Goal: Task Accomplishment & Management: Manage account settings

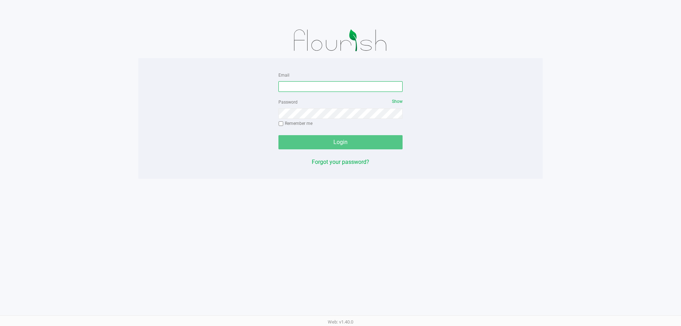
click at [309, 86] on input "Email" at bounding box center [340, 86] width 124 height 11
type input "[EMAIL_ADDRESS][DOMAIN_NAME]"
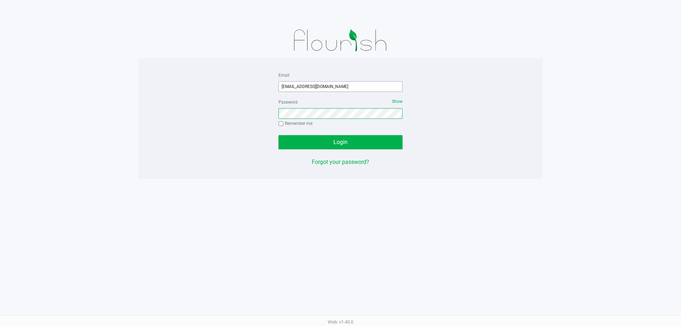
click at [278, 135] on button "Login" at bounding box center [340, 142] width 124 height 14
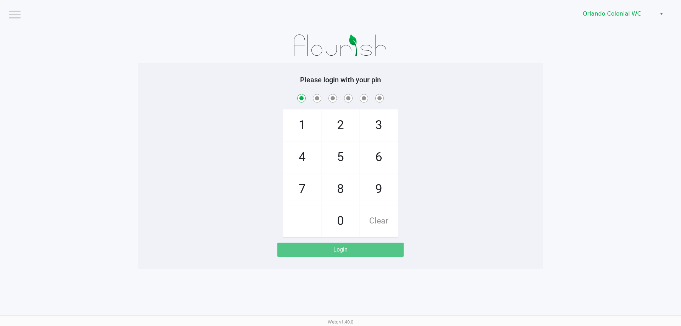
checkbox input "true"
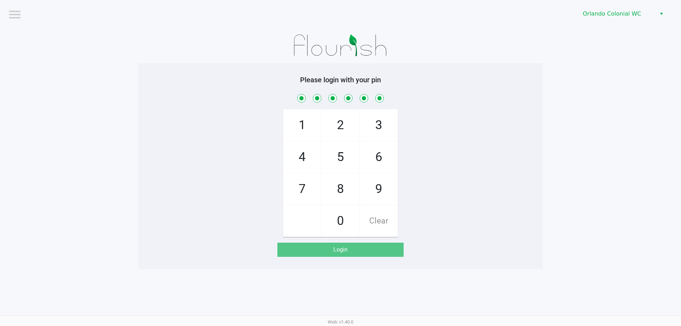
checkbox input "true"
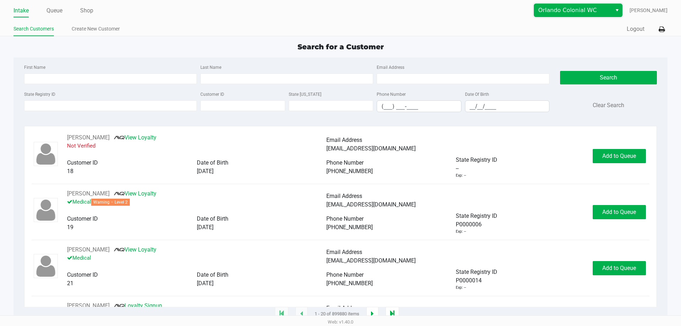
click at [600, 9] on span "Orlando Colonial WC" at bounding box center [572, 10] width 69 height 9
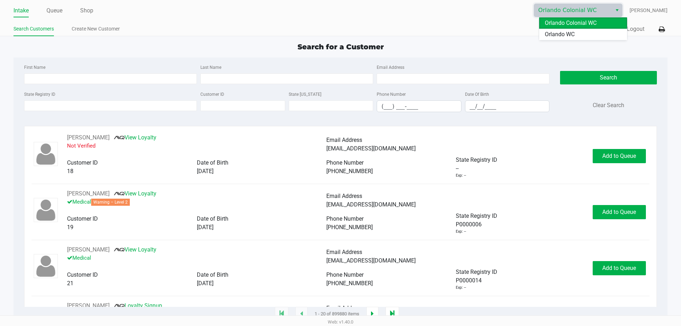
click at [592, 37] on li "Orlando WC" at bounding box center [583, 34] width 88 height 11
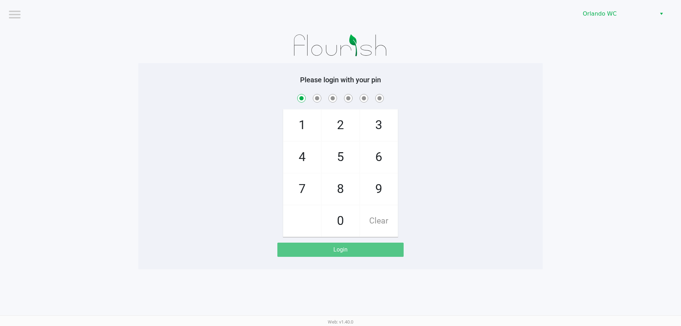
checkbox input "true"
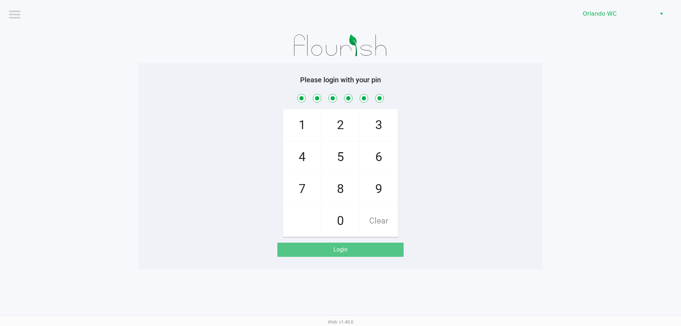
checkbox input "true"
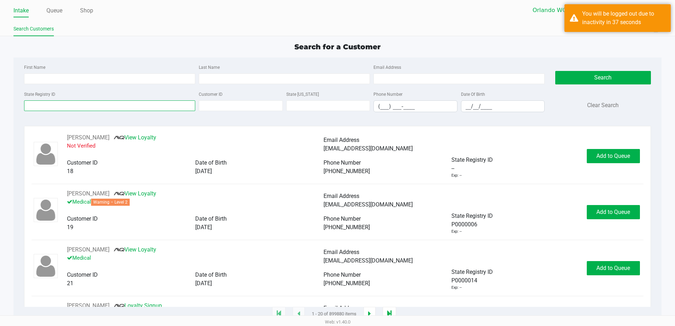
click at [61, 105] on input "State Registry ID" at bounding box center [109, 105] width 171 height 11
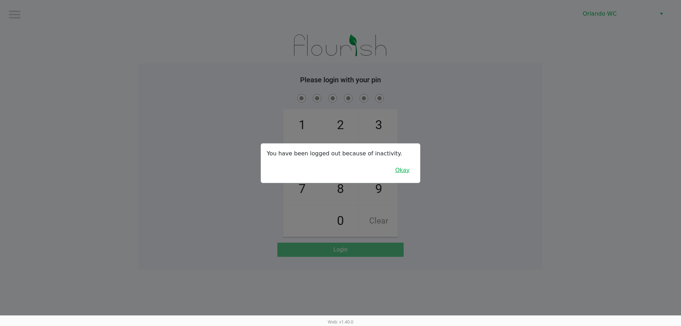
click at [405, 173] on button "Okay" at bounding box center [402, 169] width 24 height 13
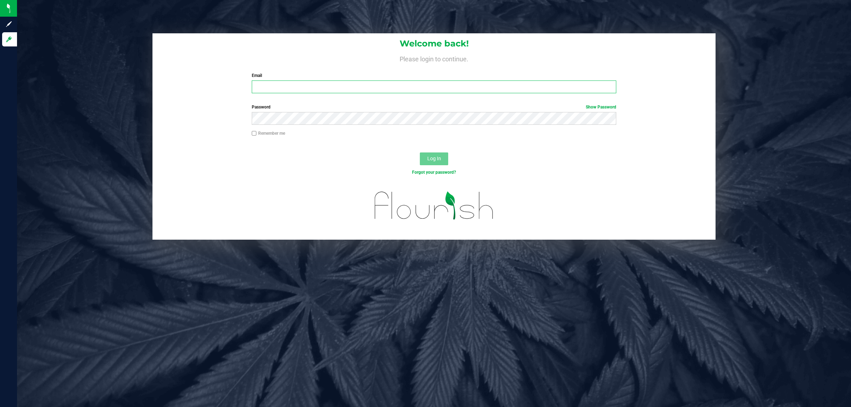
click at [360, 84] on input "Email" at bounding box center [434, 86] width 365 height 13
type input "[EMAIL_ADDRESS][DOMAIN_NAME]"
click at [420, 152] on button "Log In" at bounding box center [434, 158] width 28 height 13
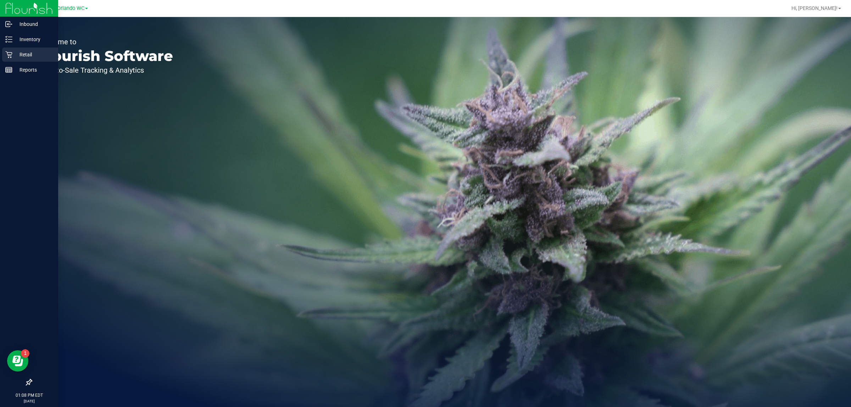
click at [27, 60] on div "Retail" at bounding box center [30, 55] width 56 height 14
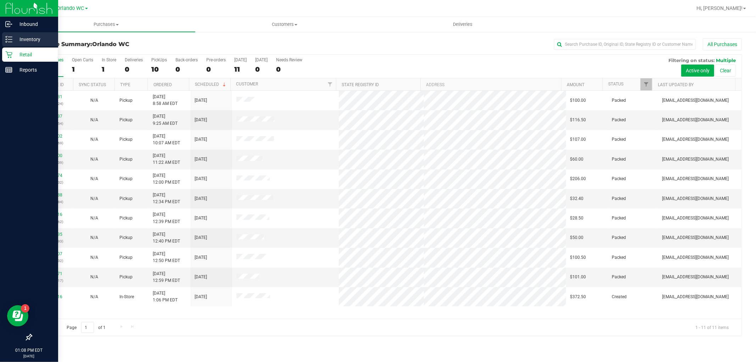
click at [3, 38] on div "Inventory" at bounding box center [30, 39] width 56 height 14
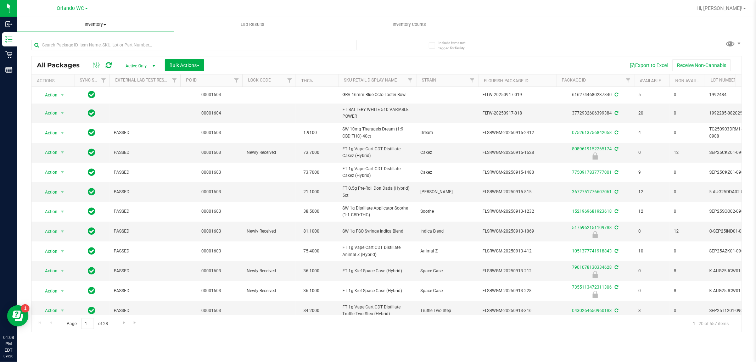
click at [87, 20] on uib-tab-heading "Inventory All packages All inventory Waste log Create inventory" at bounding box center [95, 24] width 157 height 15
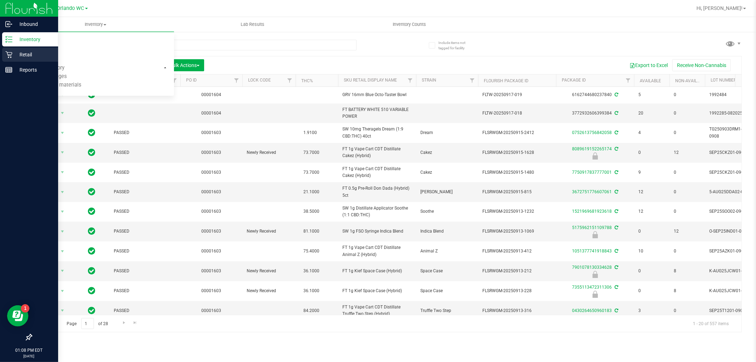
click at [3, 50] on div "Retail" at bounding box center [30, 55] width 56 height 14
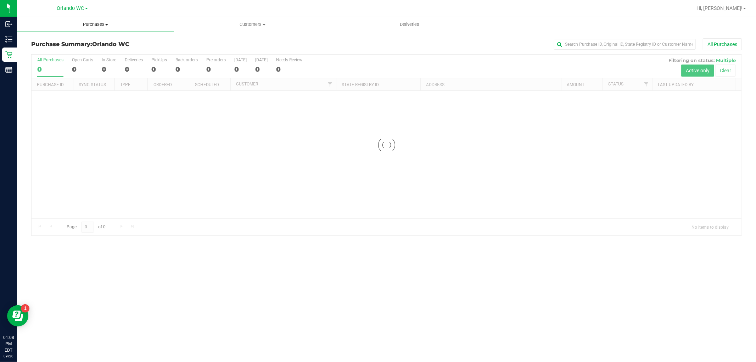
click at [83, 24] on span "Purchases" at bounding box center [95, 24] width 157 height 6
click at [79, 52] on li "Fulfillment" at bounding box center [95, 51] width 157 height 9
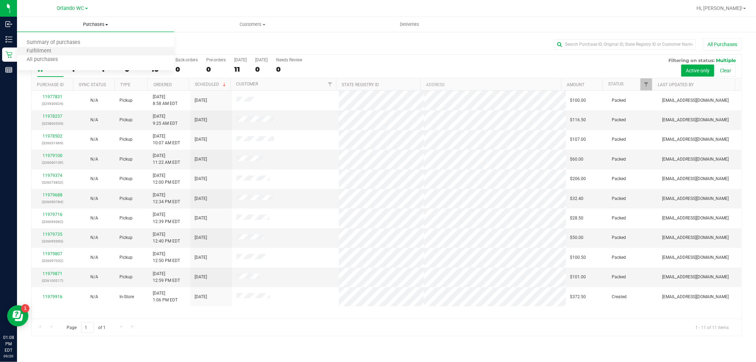
click at [79, 52] on li "Fulfillment" at bounding box center [95, 51] width 157 height 9
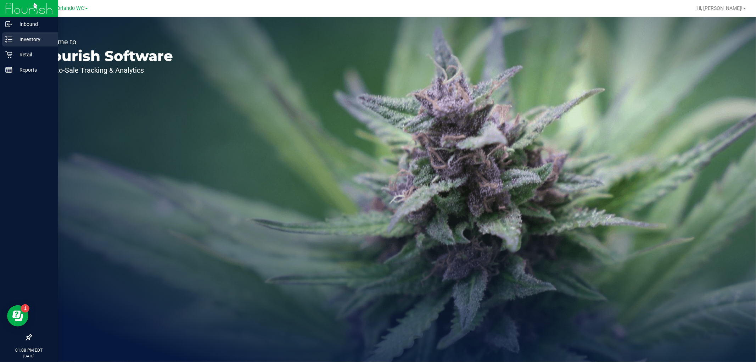
click at [0, 45] on link "Inventory" at bounding box center [29, 39] width 58 height 15
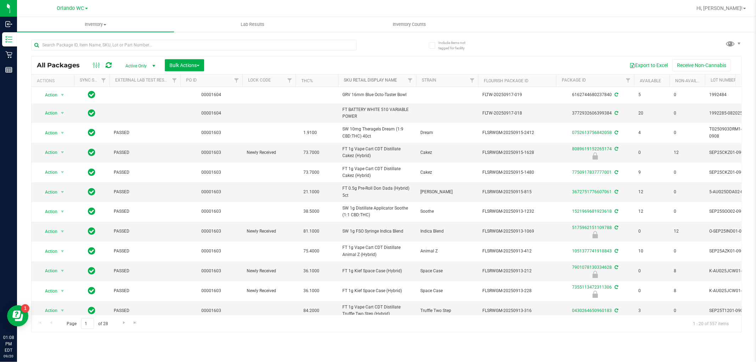
click at [394, 79] on link "Sku Retail Display Name" at bounding box center [370, 80] width 53 height 5
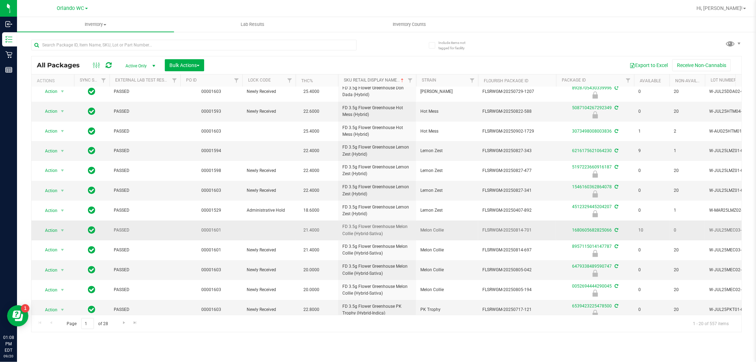
scroll to position [168, 0]
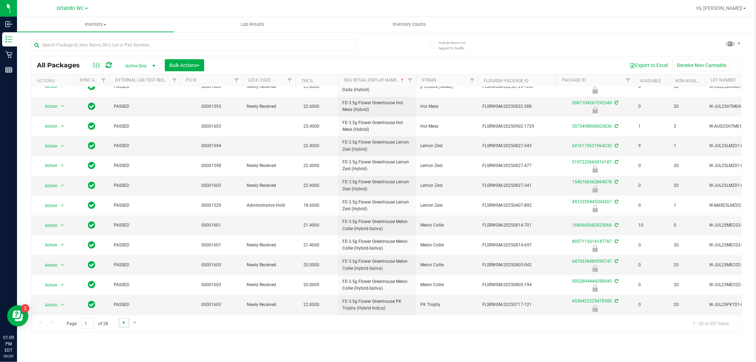
click at [121, 325] on span "Go to the next page" at bounding box center [124, 323] width 6 height 6
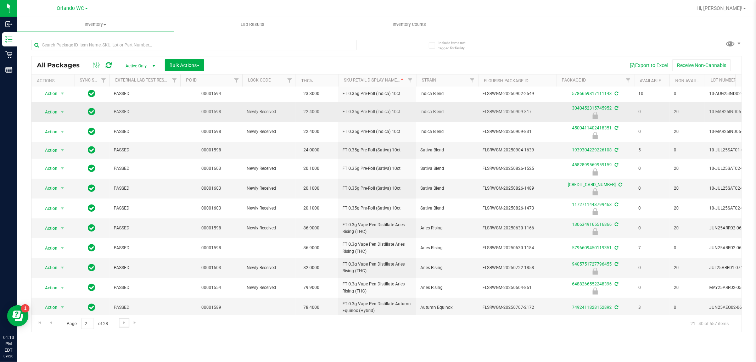
scroll to position [165, 0]
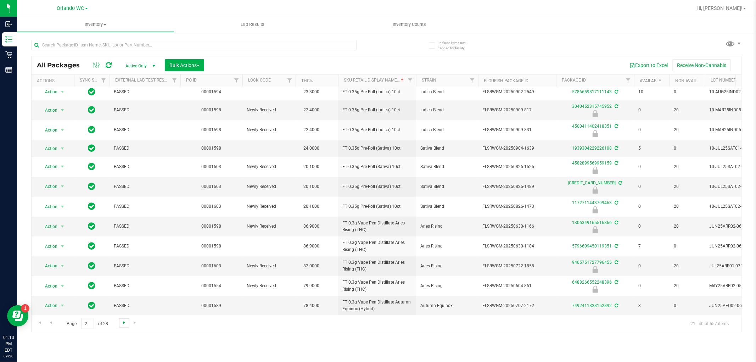
click at [122, 320] on span "Go to the next page" at bounding box center [124, 323] width 6 height 6
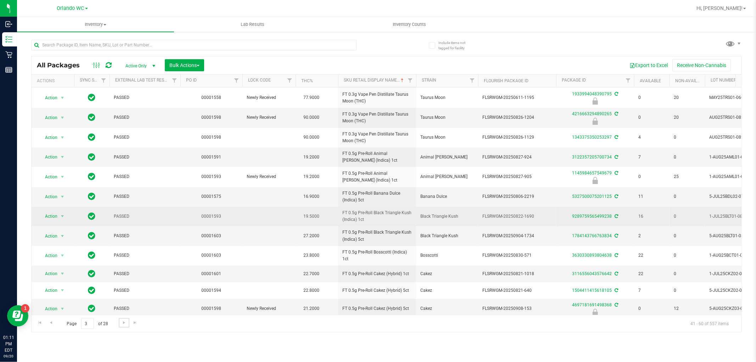
scroll to position [167, 0]
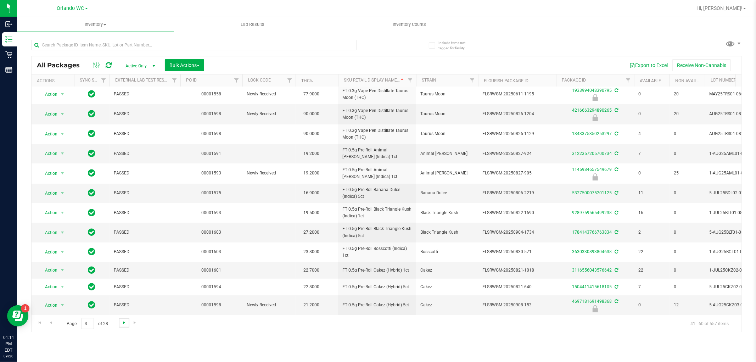
click at [124, 320] on span "Go to the next page" at bounding box center [124, 323] width 6 height 6
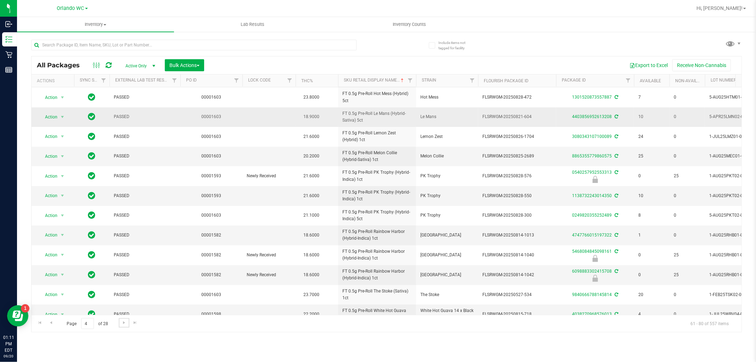
scroll to position [173, 0]
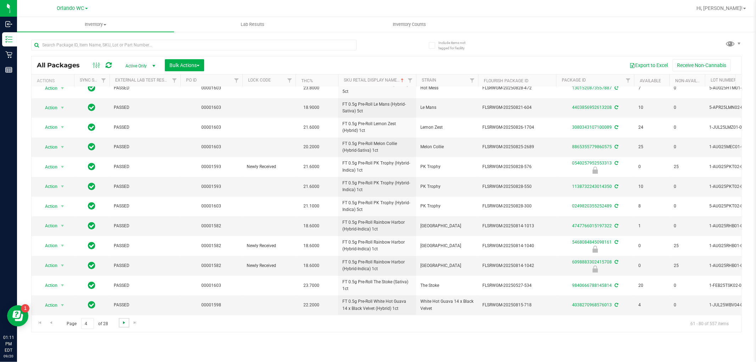
click at [123, 322] on span "Go to the next page" at bounding box center [124, 323] width 6 height 6
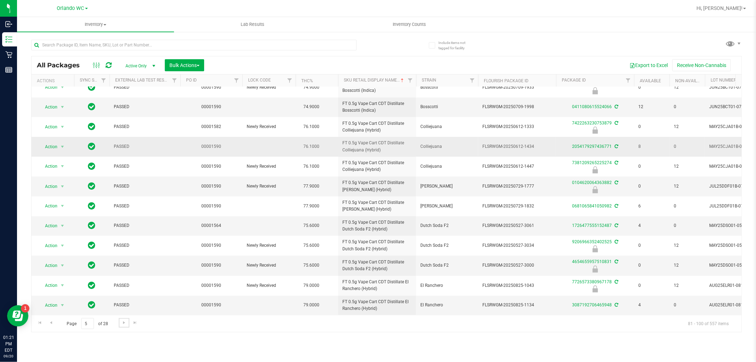
scroll to position [174, 0]
click at [126, 324] on span "Go to the next page" at bounding box center [124, 323] width 6 height 6
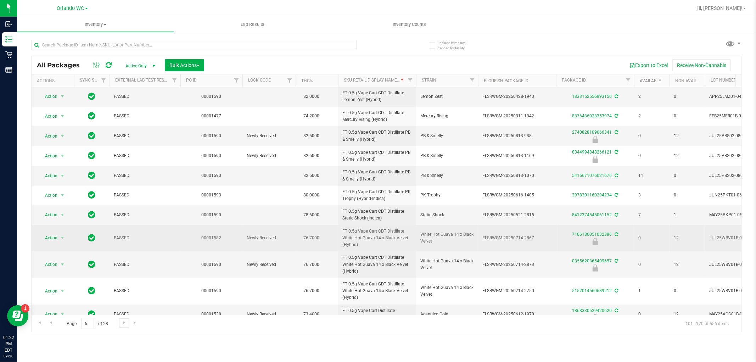
scroll to position [194, 0]
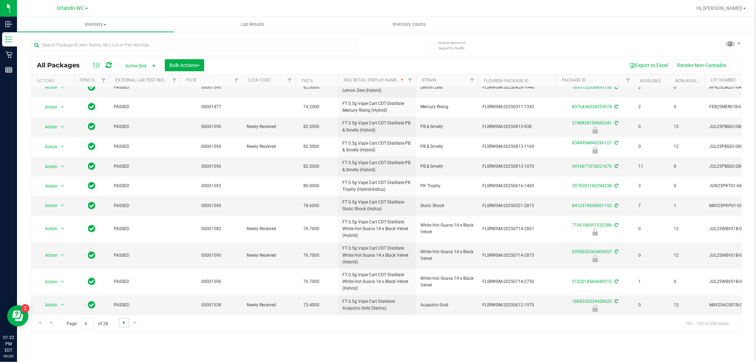
click at [123, 321] on span "Go to the next page" at bounding box center [124, 323] width 6 height 6
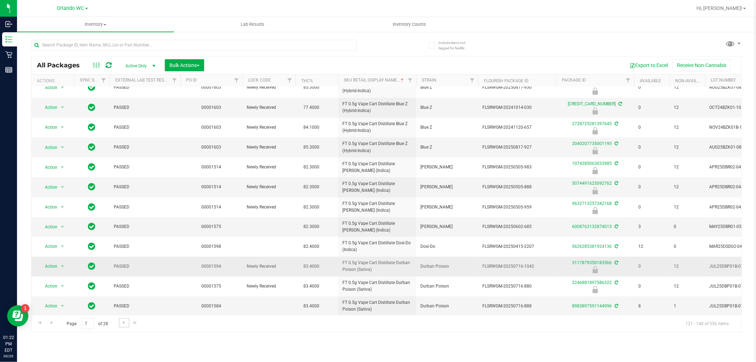
scroll to position [174, 0]
click at [121, 324] on span "Go to the next page" at bounding box center [124, 323] width 6 height 6
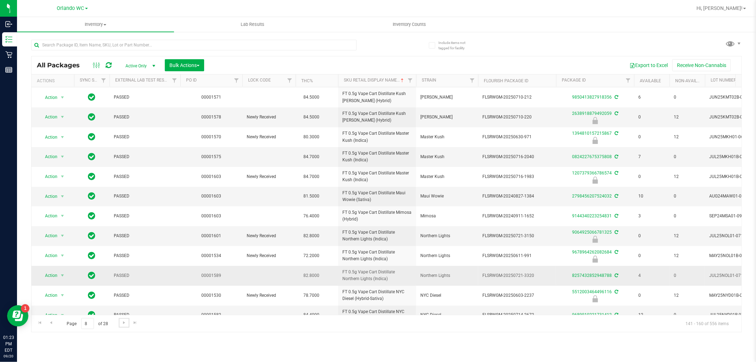
scroll to position [174, 0]
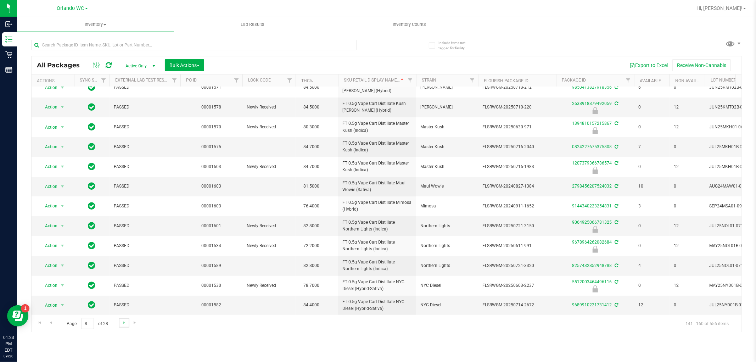
click at [120, 324] on link "Go to the next page" at bounding box center [124, 323] width 10 height 10
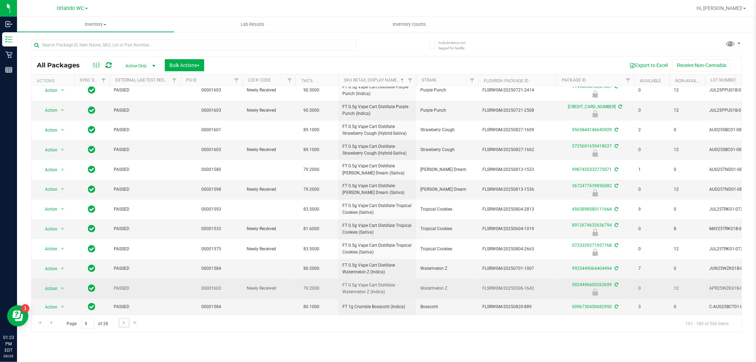
scroll to position [171, 0]
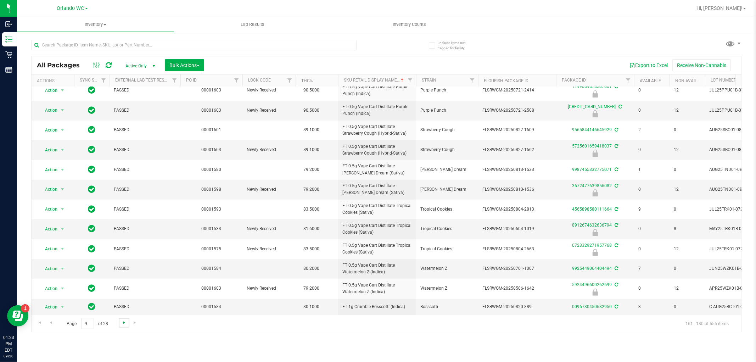
click at [122, 324] on span "Go to the next page" at bounding box center [124, 323] width 6 height 6
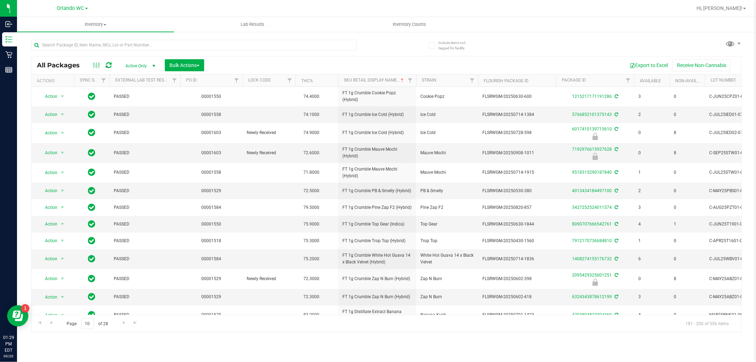
click at [395, 37] on div "All Packages Active Only Active Only Lab Samples Locked All External Internal B…" at bounding box center [386, 182] width 711 height 299
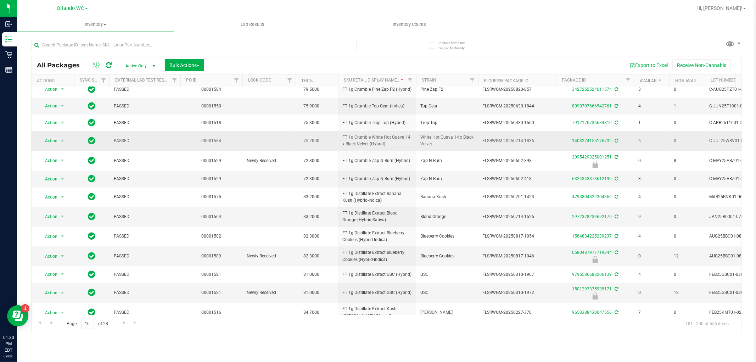
scroll to position [149, 0]
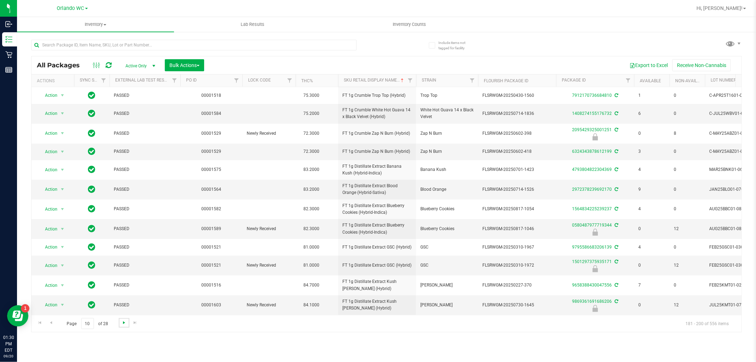
click at [124, 320] on span "Go to the next page" at bounding box center [124, 323] width 6 height 6
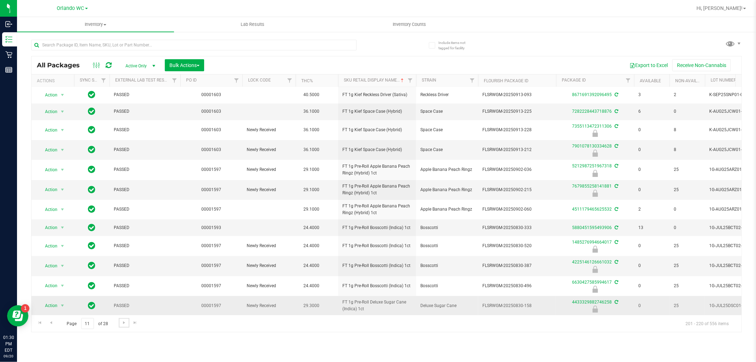
scroll to position [162, 0]
click at [128, 323] on link "Go to the next page" at bounding box center [124, 323] width 10 height 10
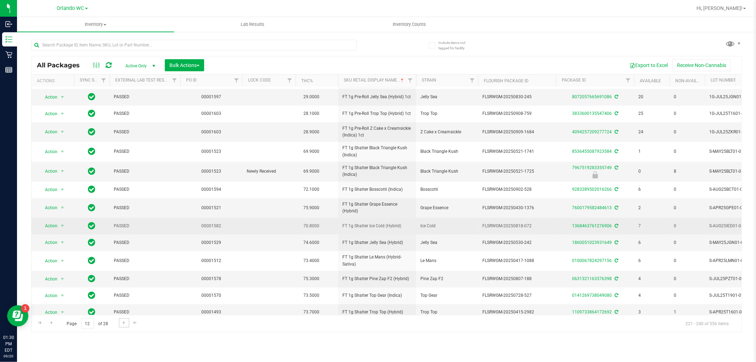
scroll to position [149, 0]
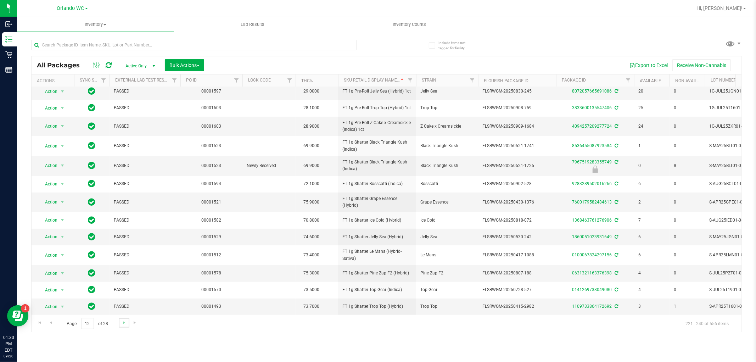
click at [123, 319] on link "Go to the next page" at bounding box center [124, 323] width 10 height 10
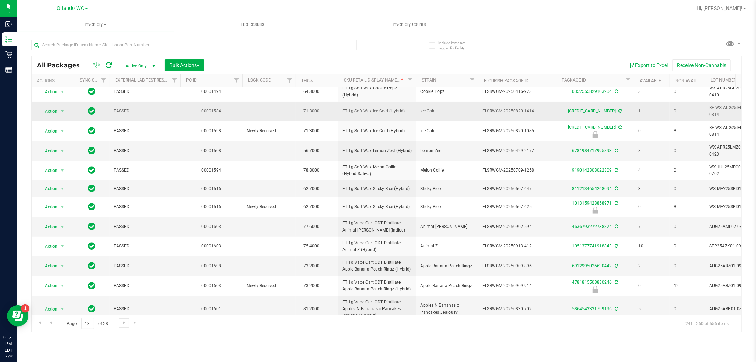
scroll to position [168, 0]
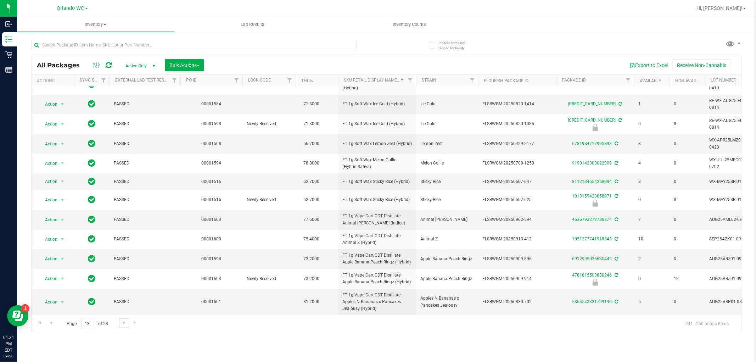
click at [123, 319] on link "Go to the next page" at bounding box center [124, 323] width 10 height 10
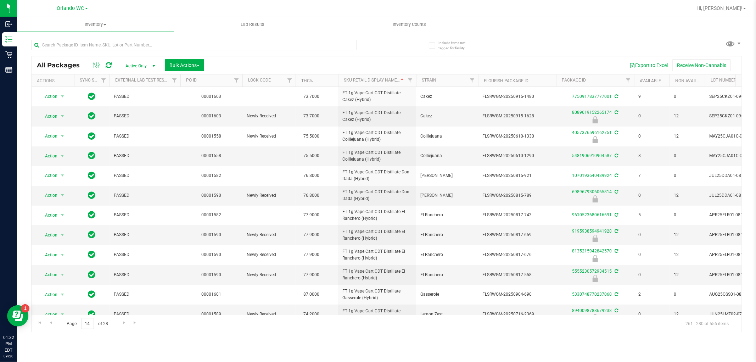
click at [441, 351] on div "Inventory All packages All inventory Waste log Create inventory Lab Results Inv…" at bounding box center [386, 189] width 739 height 345
click at [487, 357] on div "Inventory All packages All inventory Waste log Create inventory Lab Results Inv…" at bounding box center [386, 189] width 739 height 345
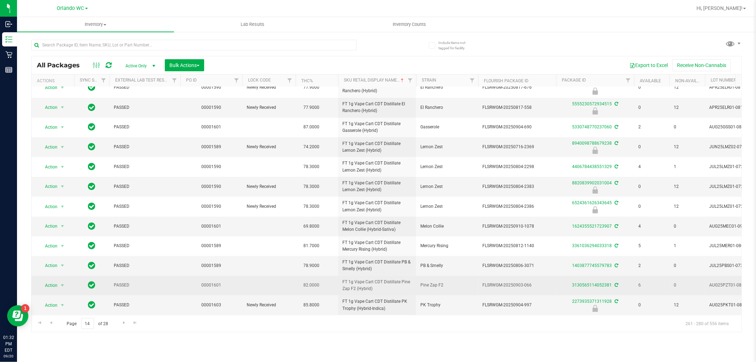
scroll to position [174, 0]
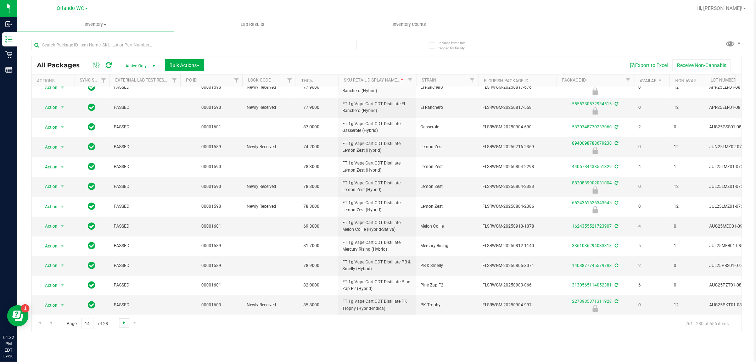
click at [121, 320] on span "Go to the next page" at bounding box center [124, 323] width 6 height 6
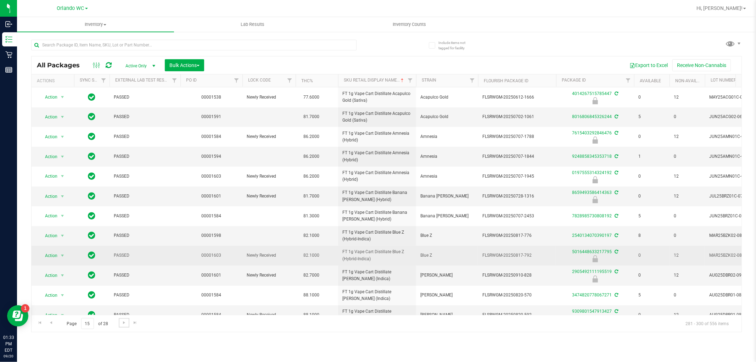
scroll to position [174, 0]
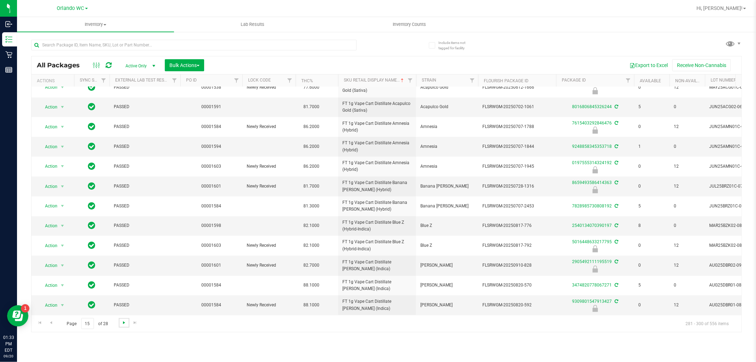
click at [124, 320] on span "Go to the next page" at bounding box center [124, 323] width 6 height 6
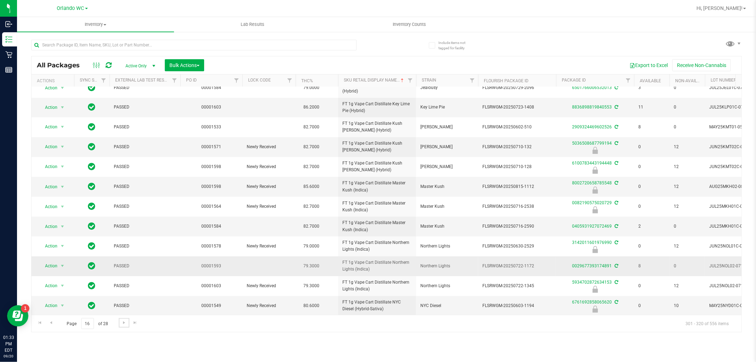
scroll to position [174, 0]
click at [123, 324] on span "Go to the next page" at bounding box center [124, 323] width 6 height 6
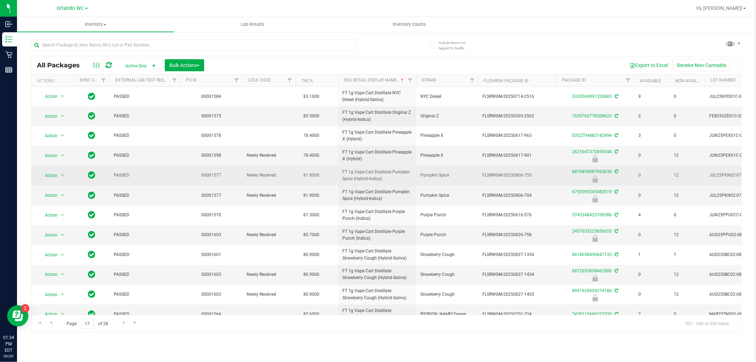
drag, startPoint x: 405, startPoint y: 180, endPoint x: 336, endPoint y: 176, distance: 69.2
click at [336, 176] on tr "Action Action Edit attributes Global inventory Locate package Package audit log…" at bounding box center [551, 176] width 1039 height 20
copy tr "FT 1g Vape Cart Distillate Pumpkin Spice (Hybrid-Indica)"
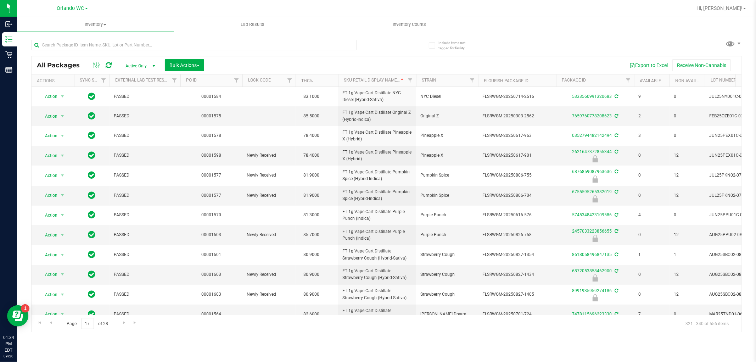
click at [415, 360] on div "Inventory All packages All inventory Waste log Create inventory Lab Results Inv…" at bounding box center [386, 189] width 739 height 345
drag, startPoint x: 523, startPoint y: 195, endPoint x: 537, endPoint y: 194, distance: 14.2
click at [537, 194] on span "FLSRWGM-20250806-704" at bounding box center [516, 195] width 69 height 7
copy span "-704"
click at [450, 203] on td "Pumpkin Spice" at bounding box center [447, 196] width 62 height 20
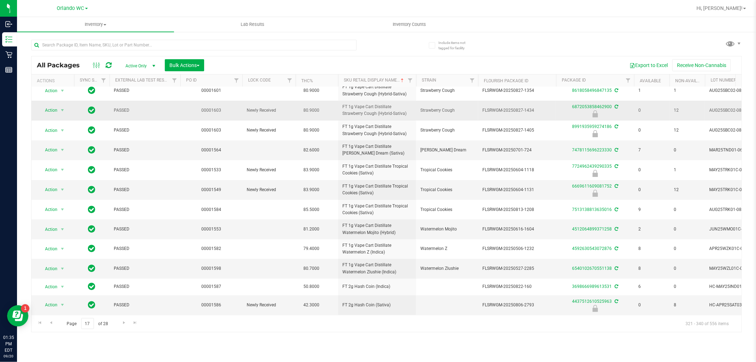
scroll to position [171, 0]
click at [121, 324] on span "Go to the next page" at bounding box center [124, 323] width 6 height 6
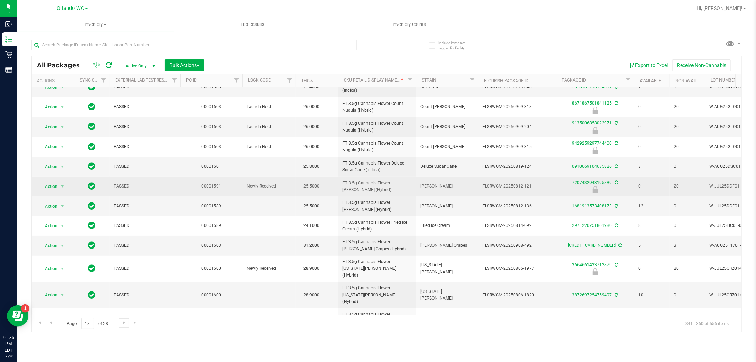
scroll to position [183, 0]
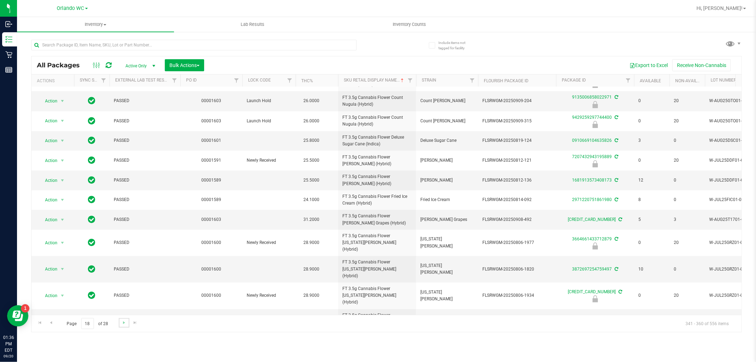
click at [126, 319] on link "Go to the next page" at bounding box center [124, 323] width 10 height 10
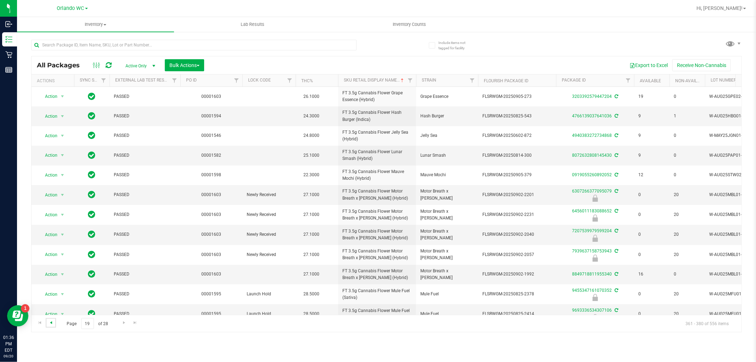
click at [51, 322] on span "Go to the previous page" at bounding box center [51, 323] width 6 height 6
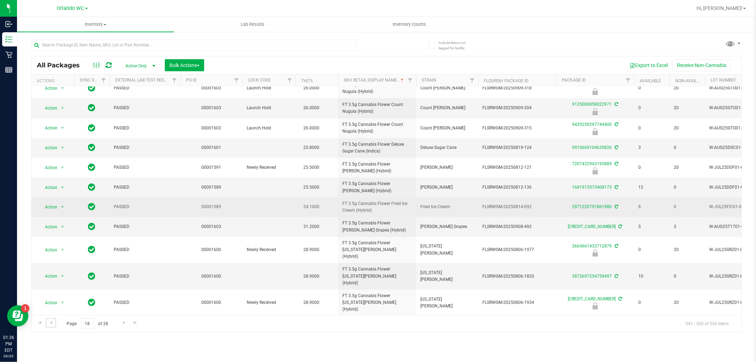
scroll to position [183, 0]
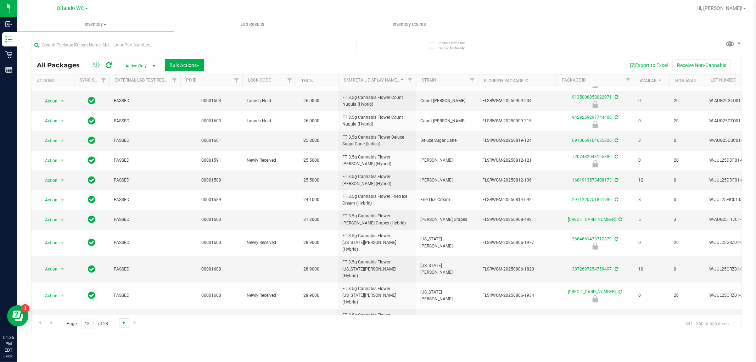
click at [124, 325] on span "Go to the next page" at bounding box center [124, 323] width 6 height 6
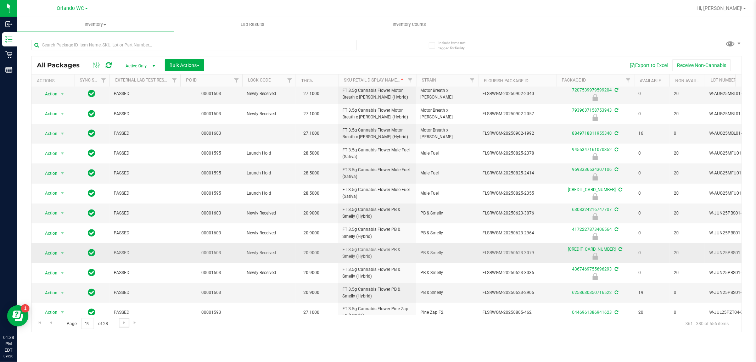
scroll to position [174, 0]
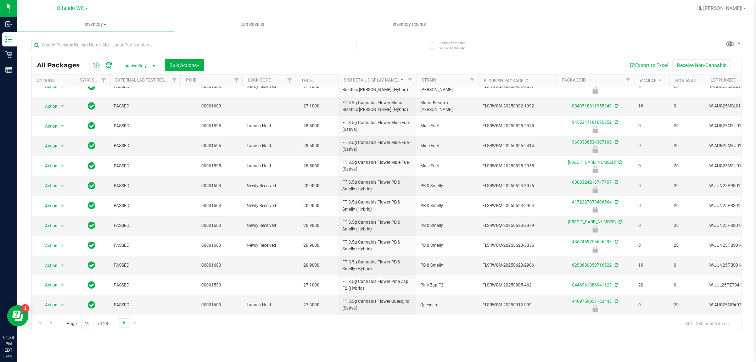
click at [121, 323] on span "Go to the next page" at bounding box center [124, 323] width 6 height 6
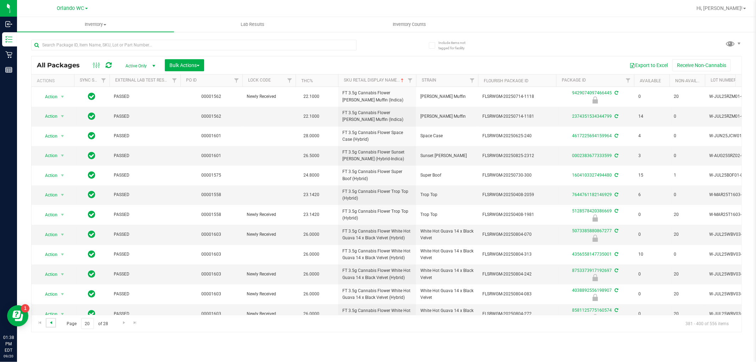
click at [52, 325] on span "Go to the previous page" at bounding box center [51, 323] width 6 height 6
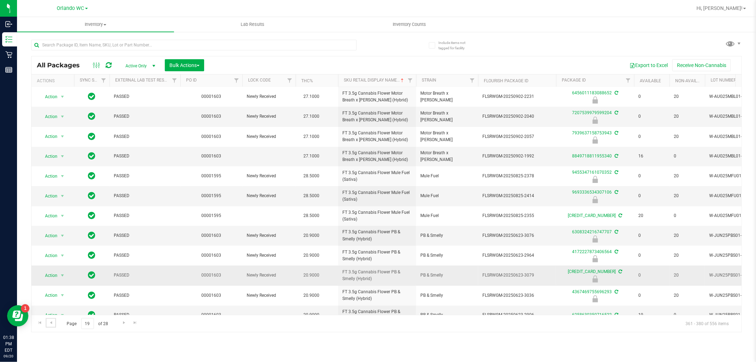
scroll to position [174, 0]
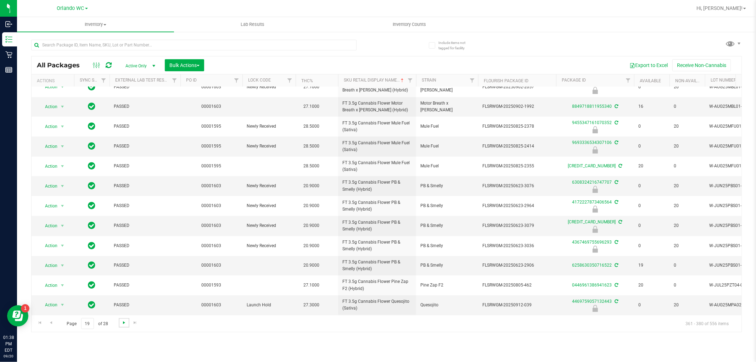
click at [122, 322] on span "Go to the next page" at bounding box center [124, 323] width 6 height 6
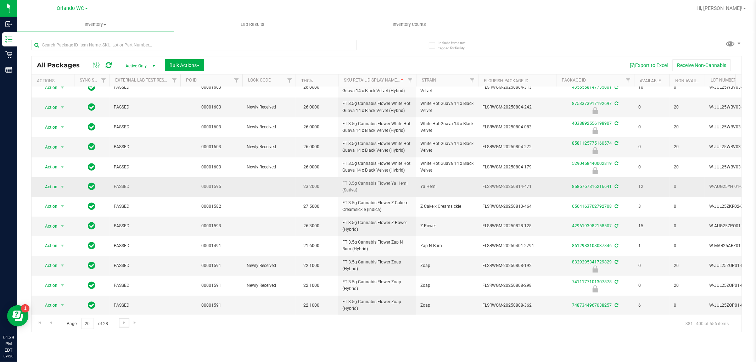
scroll to position [173, 0]
click at [123, 324] on span "Go to the next page" at bounding box center [124, 323] width 6 height 6
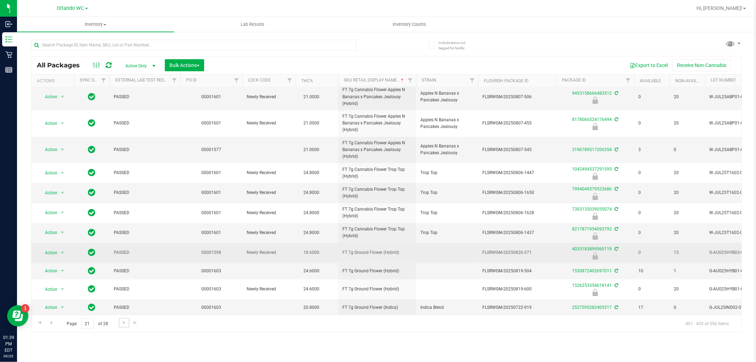
scroll to position [39, 0]
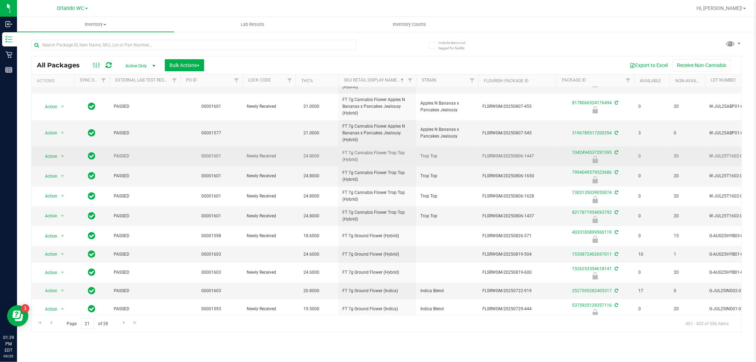
drag, startPoint x: 367, startPoint y: 162, endPoint x: 338, endPoint y: 155, distance: 30.0
click at [338, 155] on td "FT 7g Cannabis Flower Trop Top (Hybrid)" at bounding box center [377, 156] width 78 height 20
copy span "FT 7g Cannabis Flower Trop Top (Hybrid)"
drag, startPoint x: 522, startPoint y: 157, endPoint x: 537, endPoint y: 157, distance: 14.5
click at [537, 157] on span "FLSRWGM-20250806-1447" at bounding box center [516, 156] width 69 height 7
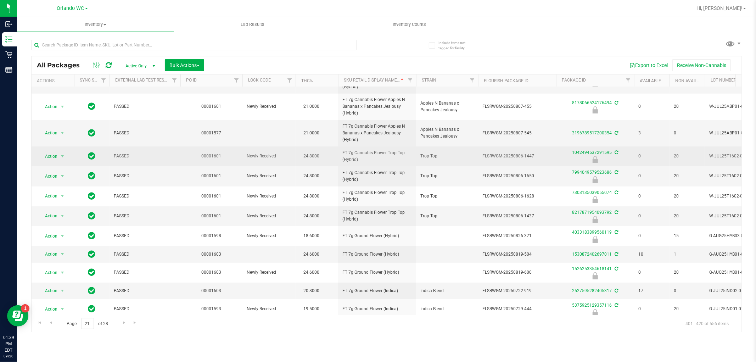
copy span "-1447"
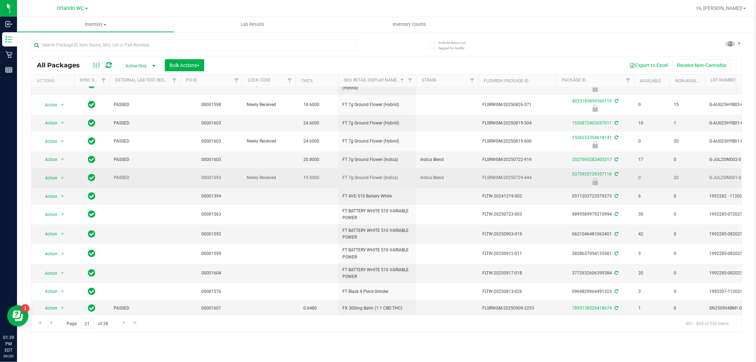
scroll to position [179, 0]
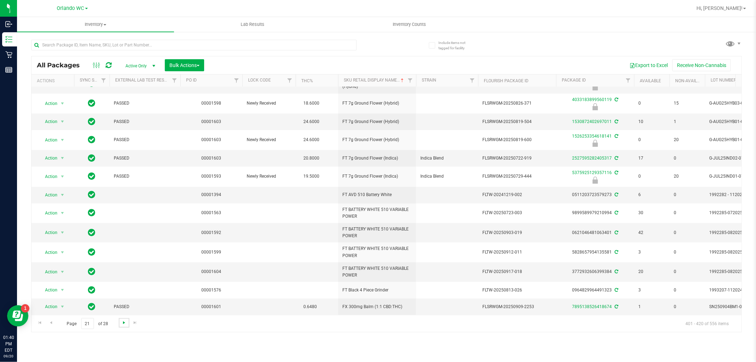
click at [124, 320] on span "Go to the next page" at bounding box center [124, 323] width 6 height 6
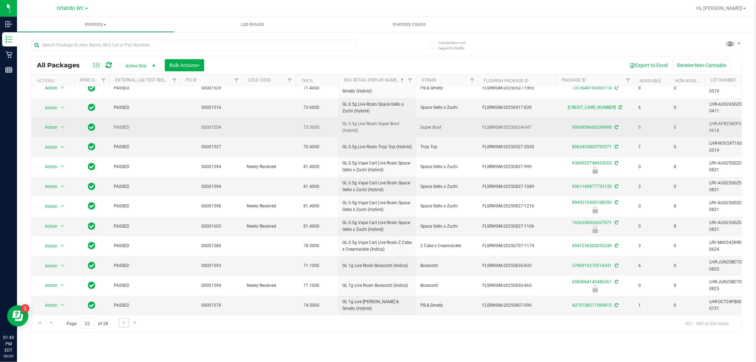
scroll to position [166, 0]
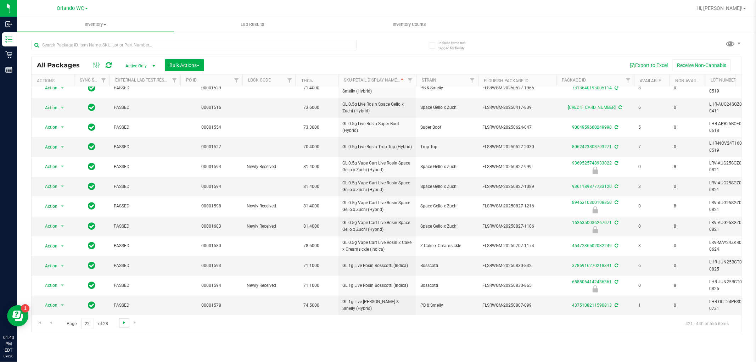
click at [125, 325] on span "Go to the next page" at bounding box center [124, 323] width 6 height 6
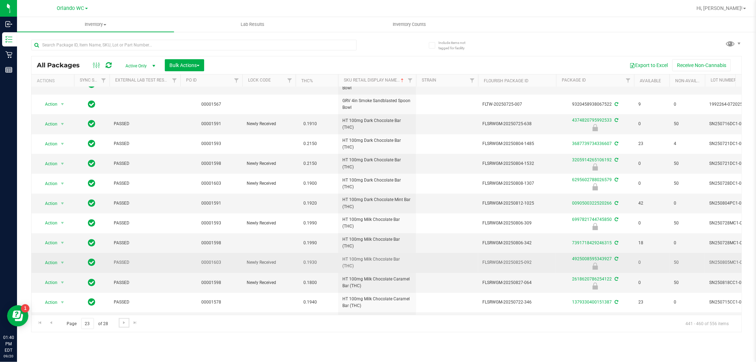
scroll to position [152, 0]
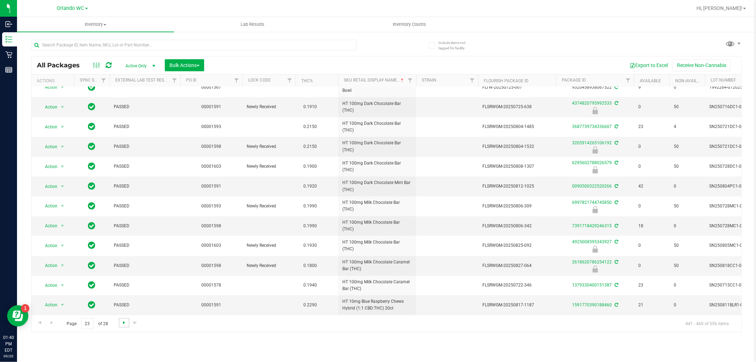
click at [124, 322] on span "Go to the next page" at bounding box center [124, 323] width 6 height 6
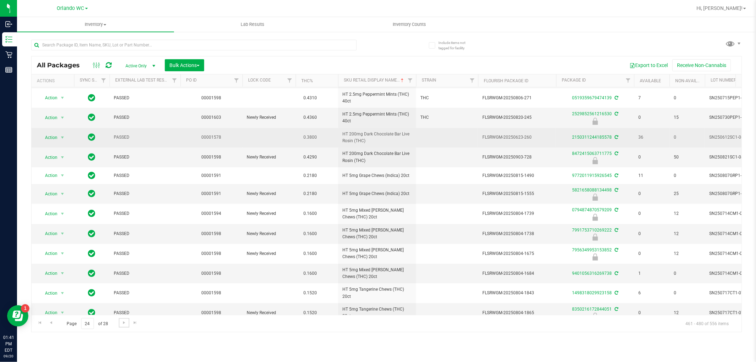
scroll to position [172, 0]
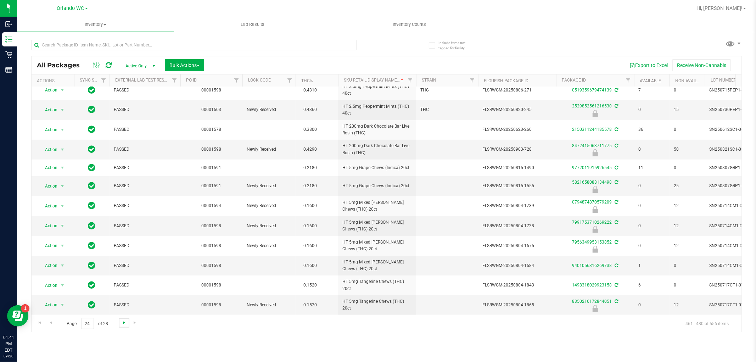
click at [124, 321] on span "Go to the next page" at bounding box center [124, 323] width 6 height 6
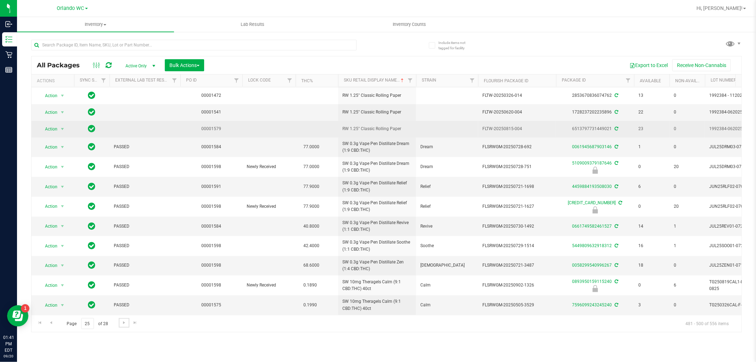
scroll to position [158, 0]
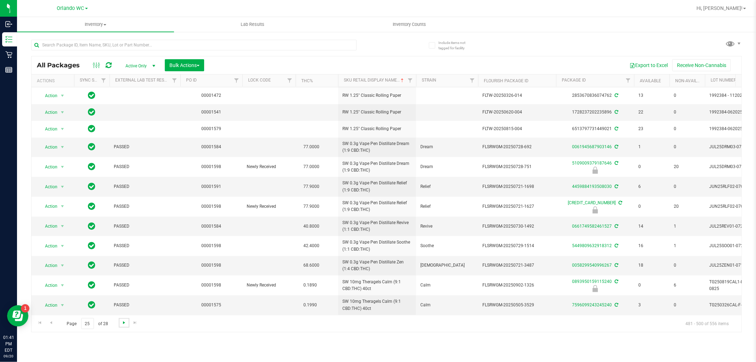
click at [122, 325] on span "Go to the next page" at bounding box center [124, 323] width 6 height 6
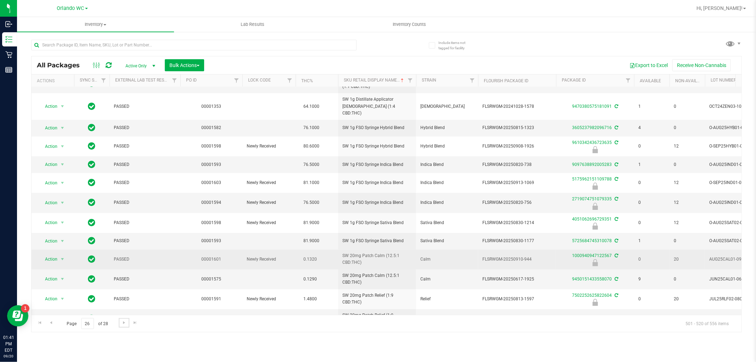
scroll to position [164, 0]
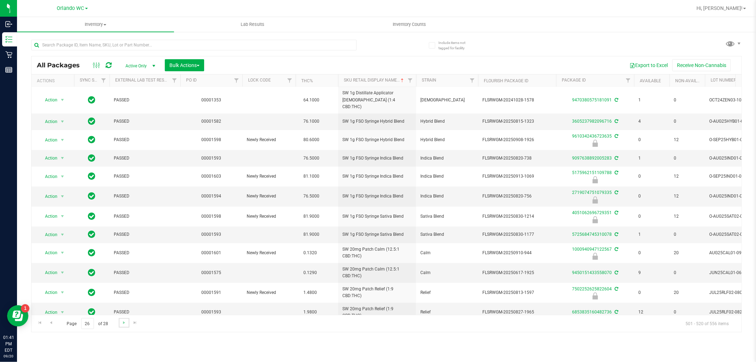
click at [119, 322] on link "Go to the next page" at bounding box center [124, 323] width 10 height 10
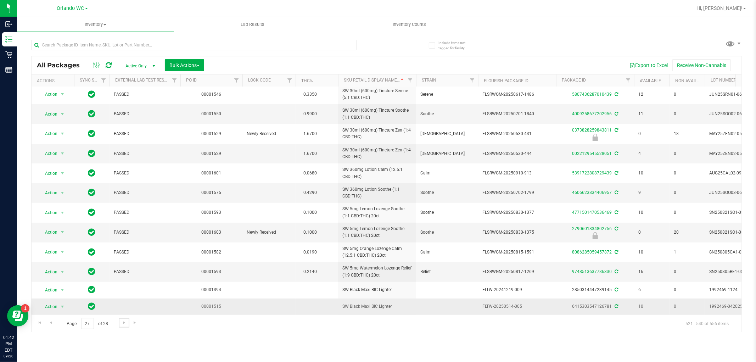
scroll to position [166, 0]
click at [126, 324] on span "Go to the next page" at bounding box center [124, 323] width 6 height 6
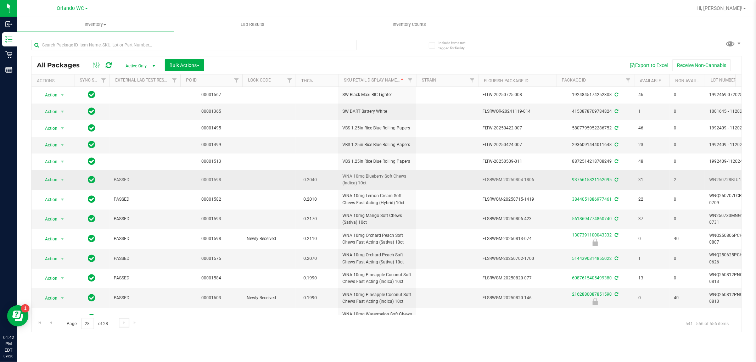
scroll to position [85, 0]
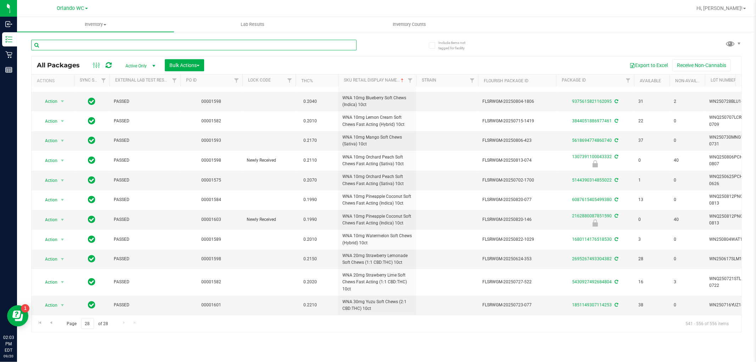
click at [107, 45] on input "text" at bounding box center [193, 45] width 325 height 11
type input "super boof"
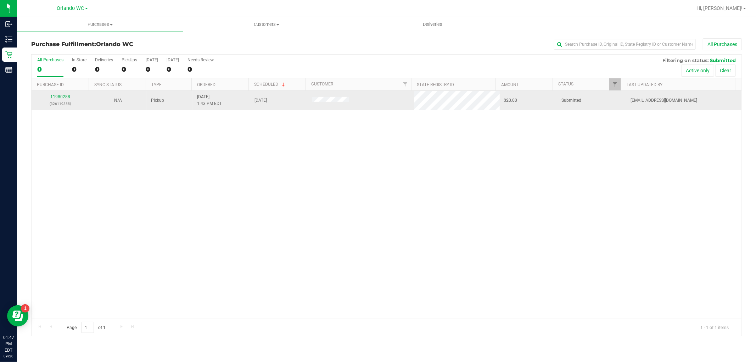
click at [55, 95] on link "11980288" at bounding box center [60, 96] width 20 height 5
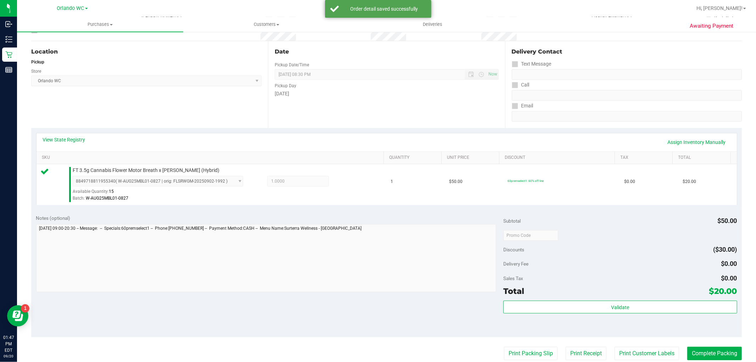
scroll to position [157, 0]
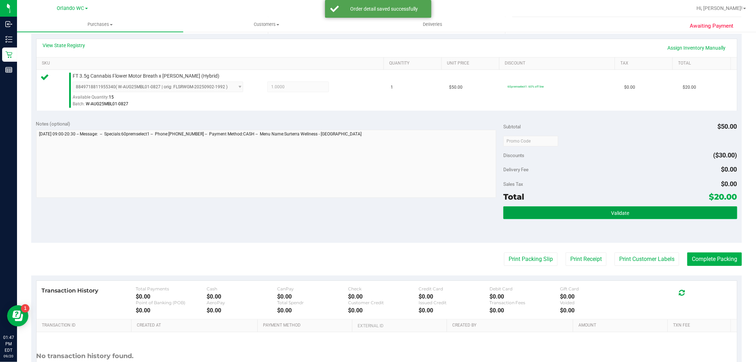
click at [620, 217] on button "Validate" at bounding box center [620, 212] width 234 height 13
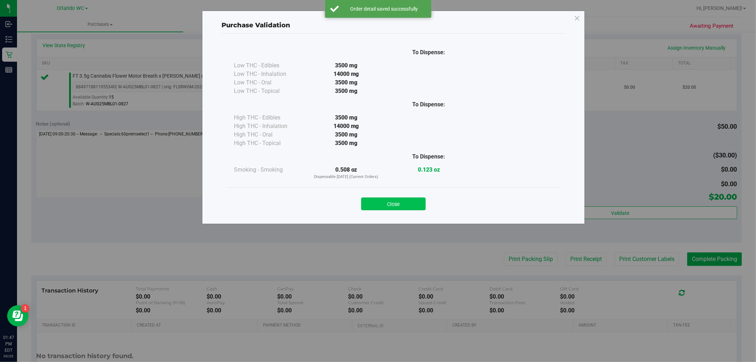
click at [410, 210] on button "Close" at bounding box center [393, 203] width 65 height 13
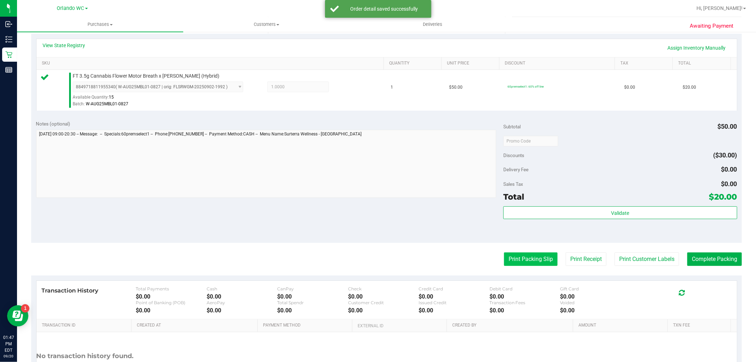
click at [520, 258] on button "Print Packing Slip" at bounding box center [531, 258] width 54 height 13
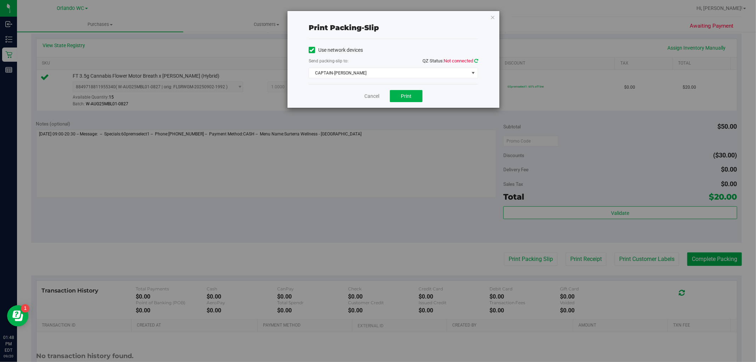
click at [476, 61] on icon at bounding box center [476, 60] width 4 height 5
click at [464, 69] on span "CAPTAIN-KANGA" at bounding box center [389, 73] width 160 height 10
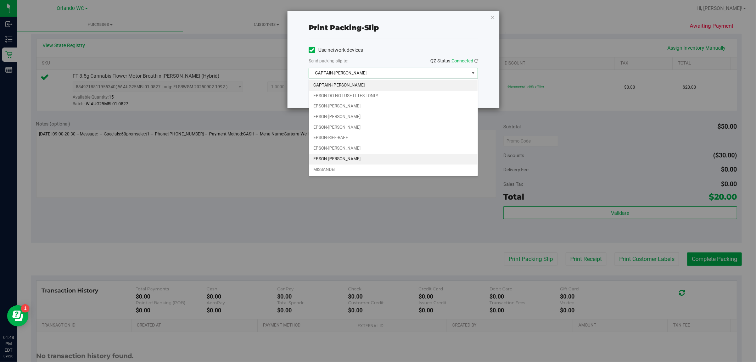
click at [354, 157] on li "EPSON-TYWIN-LANNISTER" at bounding box center [393, 159] width 169 height 11
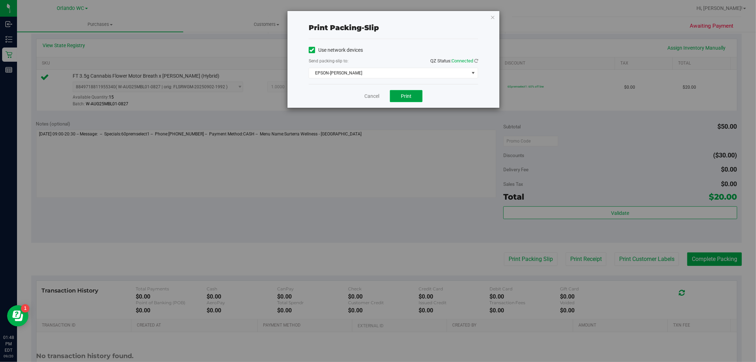
click at [398, 96] on button "Print" at bounding box center [406, 96] width 33 height 12
click at [491, 19] on icon "button" at bounding box center [492, 17] width 5 height 9
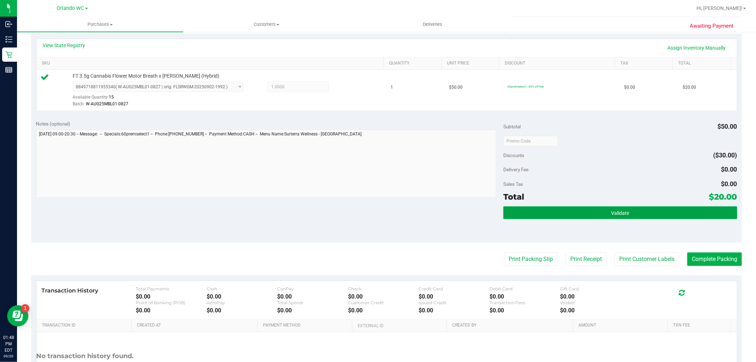
click at [612, 208] on button "Validate" at bounding box center [620, 212] width 234 height 13
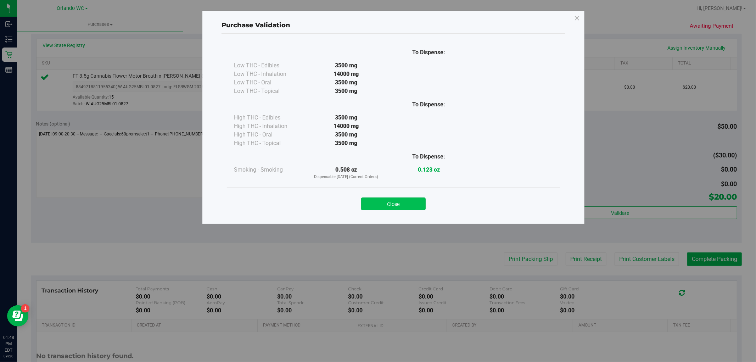
click at [394, 205] on button "Close" at bounding box center [393, 203] width 65 height 13
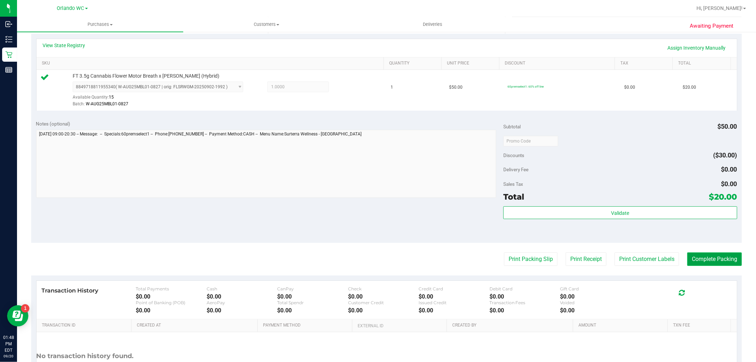
click at [711, 262] on button "Complete Packing" at bounding box center [714, 258] width 55 height 13
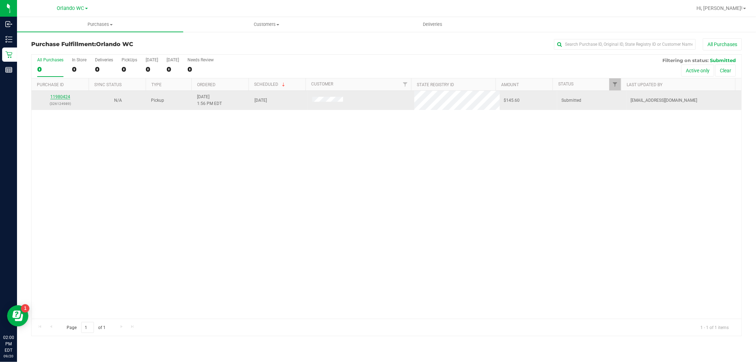
click at [59, 97] on link "11980424" at bounding box center [60, 96] width 20 height 5
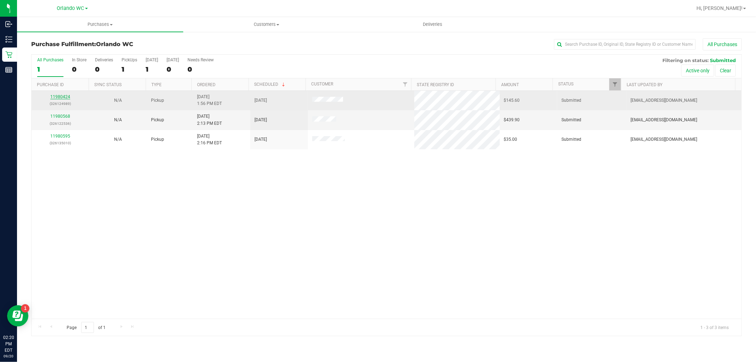
click at [53, 96] on link "11980424" at bounding box center [60, 96] width 20 height 5
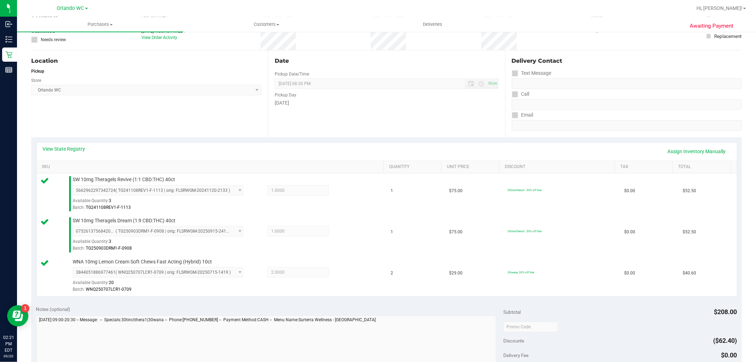
scroll to position [157, 0]
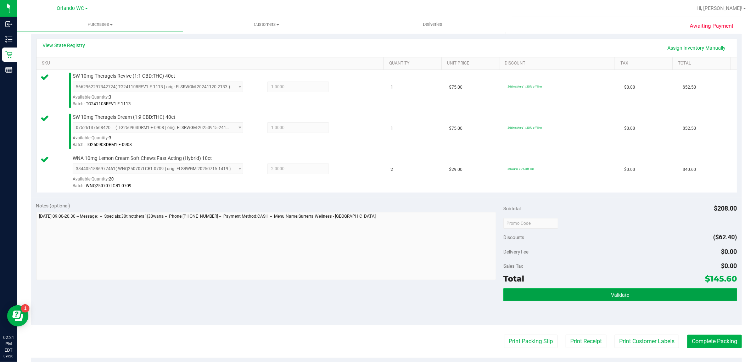
click at [575, 289] on button "Validate" at bounding box center [620, 294] width 234 height 13
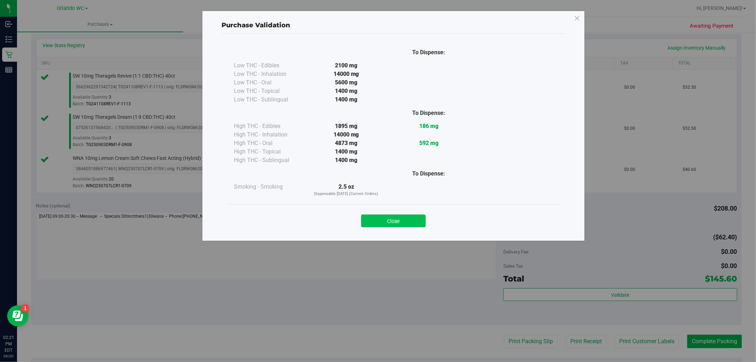
click at [409, 224] on button "Close" at bounding box center [393, 220] width 65 height 13
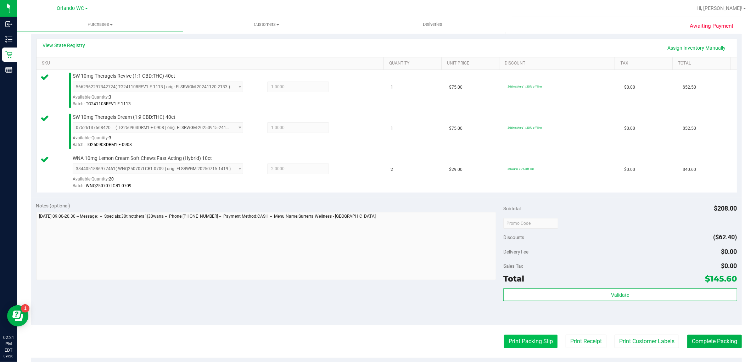
click at [527, 341] on button "Print Packing Slip" at bounding box center [531, 341] width 54 height 13
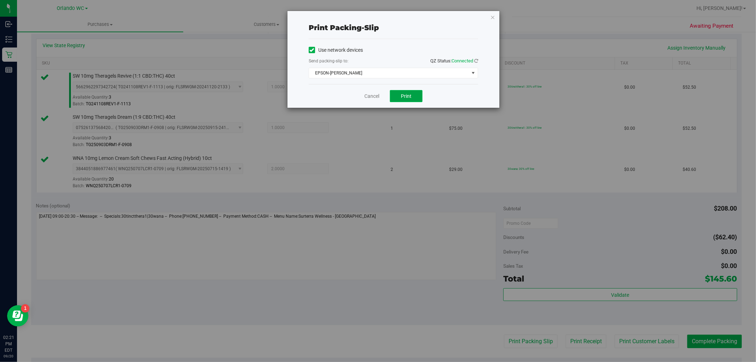
click at [406, 95] on span "Print" at bounding box center [406, 96] width 11 height 6
click at [491, 22] on div "Print packing-slip Use network devices Send packing-slip to: QZ Status: Connect…" at bounding box center [394, 59] width 212 height 97
click at [490, 16] on icon "button" at bounding box center [492, 17] width 5 height 9
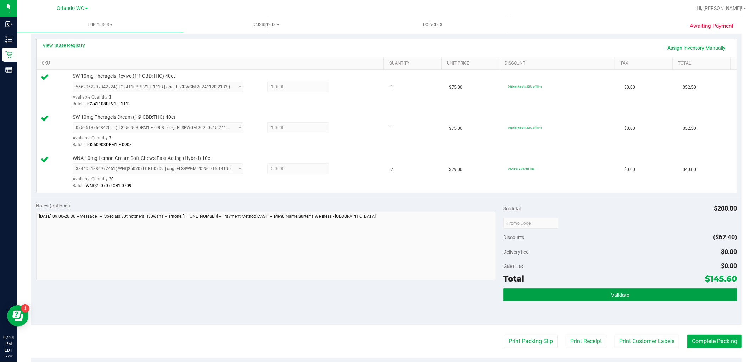
click at [580, 290] on button "Validate" at bounding box center [620, 294] width 234 height 13
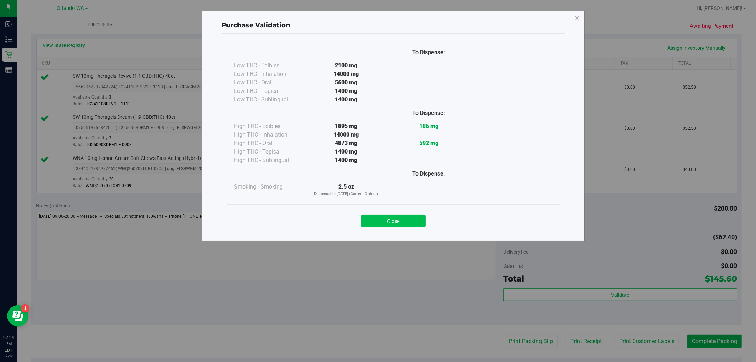
click at [395, 222] on button "Close" at bounding box center [393, 220] width 65 height 13
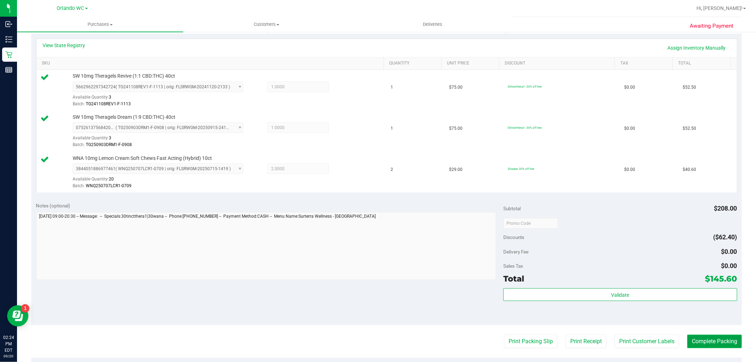
click at [694, 346] on button "Complete Packing" at bounding box center [714, 341] width 55 height 13
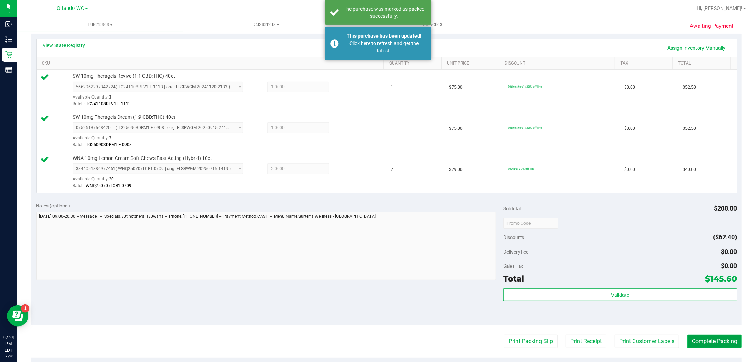
click at [710, 335] on button "Complete Packing" at bounding box center [714, 341] width 55 height 13
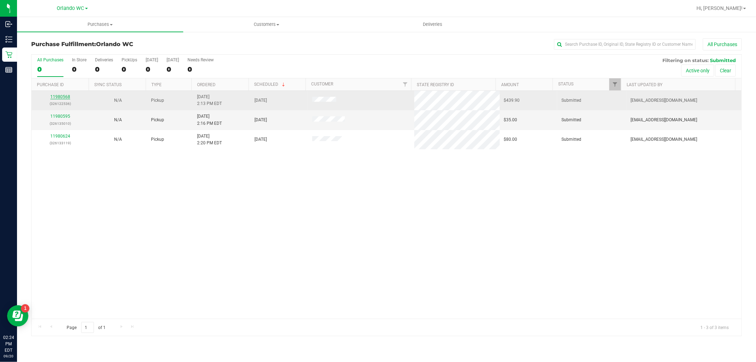
click at [66, 99] on link "11980568" at bounding box center [60, 96] width 20 height 5
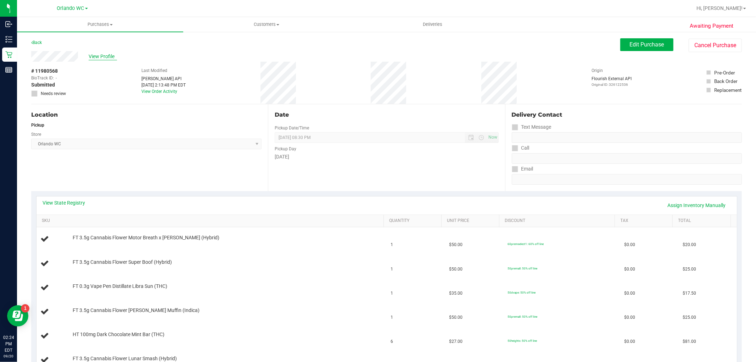
click at [101, 53] on span "View Profile" at bounding box center [103, 56] width 28 height 7
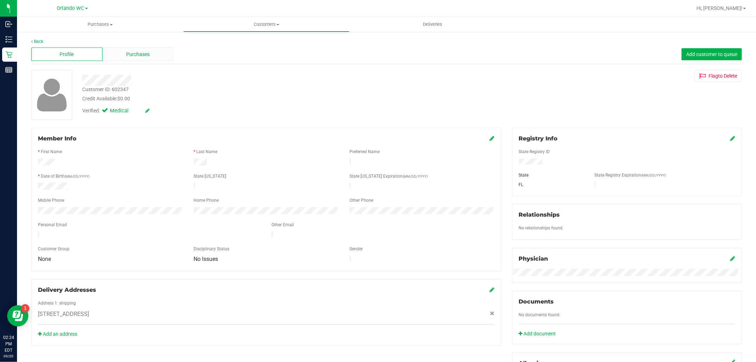
click at [108, 58] on div "Purchases" at bounding box center [137, 54] width 71 height 13
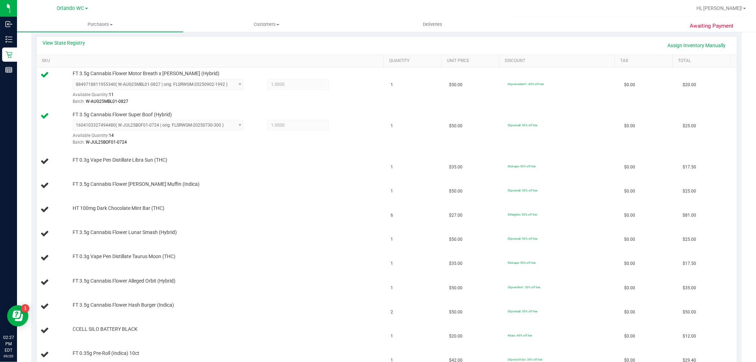
scroll to position [79, 0]
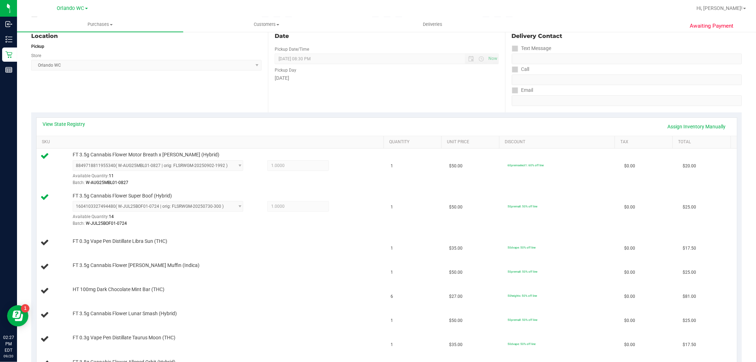
click at [73, 119] on div "View State Registry Assign Inventory Manually" at bounding box center [387, 127] width 701 height 18
click at [73, 121] on link "View State Registry" at bounding box center [64, 124] width 43 height 7
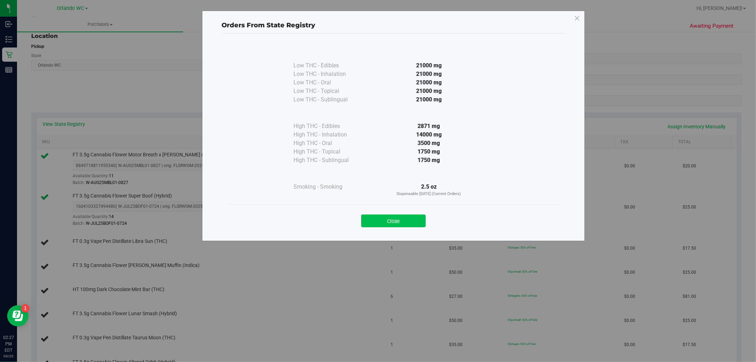
click at [401, 221] on button "Close" at bounding box center [393, 220] width 65 height 13
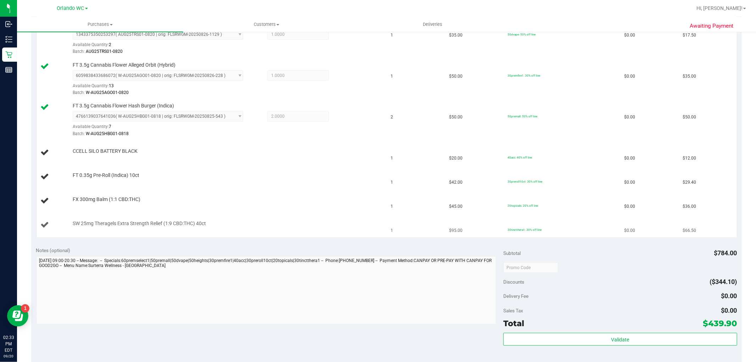
scroll to position [473, 0]
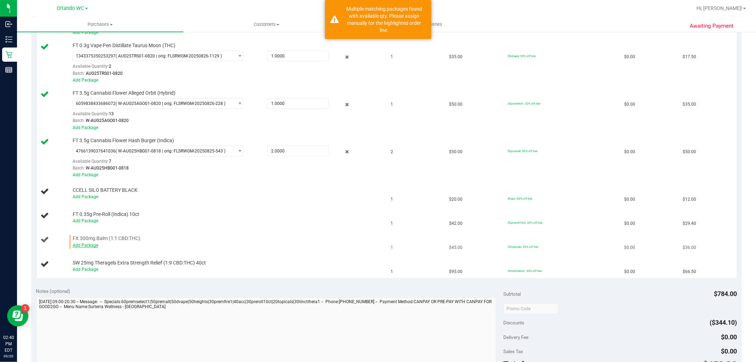
click at [96, 245] on link "Add Package" at bounding box center [86, 245] width 26 height 5
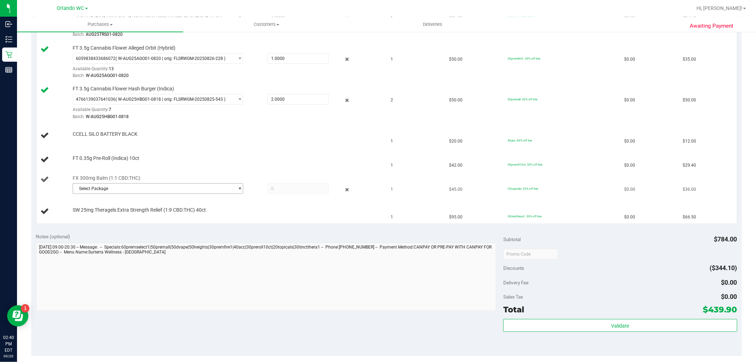
click at [229, 194] on span "Select Package" at bounding box center [153, 189] width 161 height 10
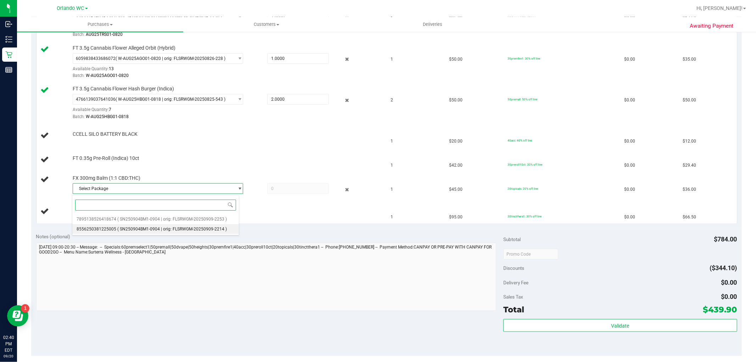
click at [222, 230] on span "( SN250904BM1-0904 | orig: FLSRWGM-20250909-2214 )" at bounding box center [172, 229] width 110 height 5
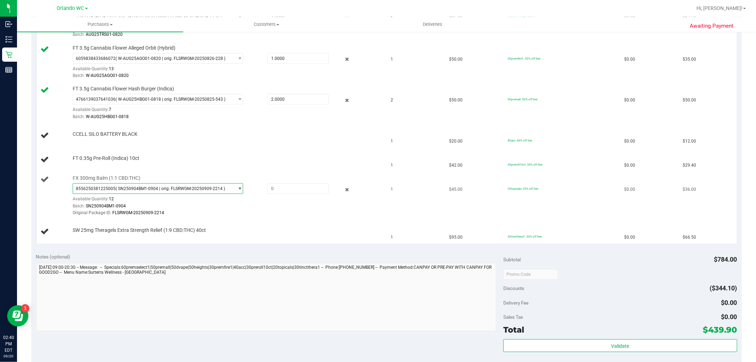
click at [237, 190] on span "select" at bounding box center [239, 189] width 5 height 6
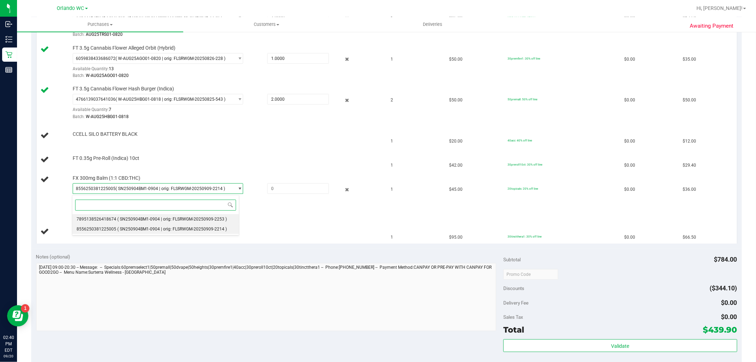
click at [207, 221] on span "( SN250904BM1-0904 | orig: FLSRWGM-20250909-2253 )" at bounding box center [172, 219] width 110 height 5
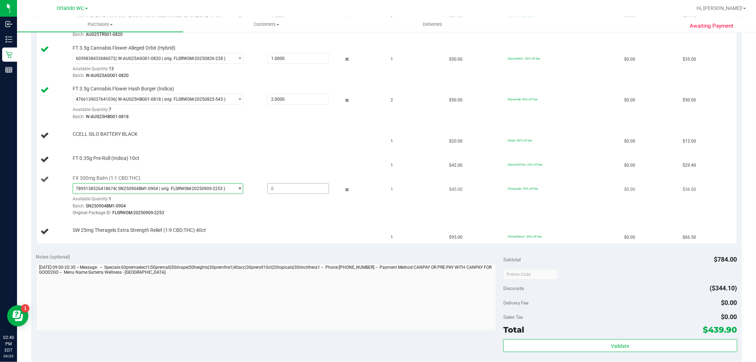
click at [298, 191] on span at bounding box center [298, 188] width 62 height 11
type input "1"
type input "1.0000"
click at [305, 203] on div "7895138526418674 ( SN250904BM1-0904 | orig: FLSRWGM-20250909-2253 ) 78951385264…" at bounding box center [227, 199] width 308 height 33
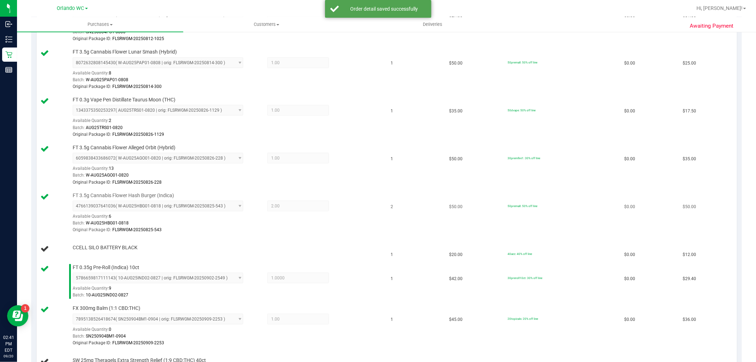
scroll to position [473, 0]
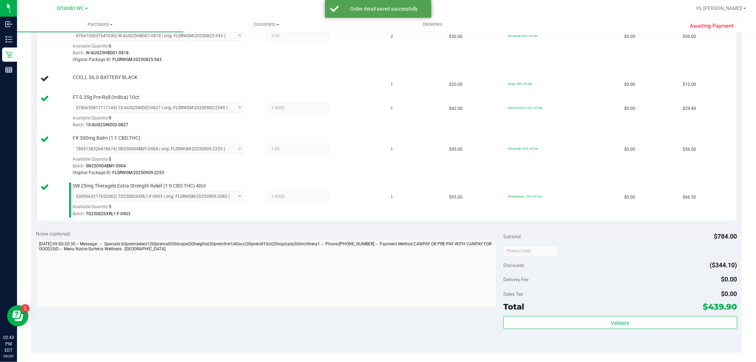
scroll to position [763, 0]
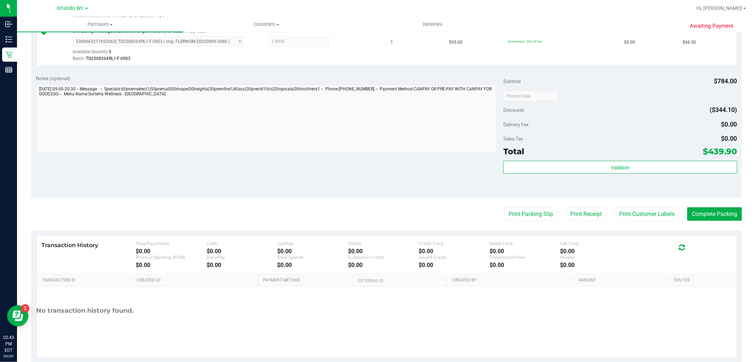
click at [591, 160] on div "Subtotal $784.00 Discounts ($344.10) Delivery Fee $0.00 Sales Tax $0.00 Total $…" at bounding box center [620, 134] width 234 height 118
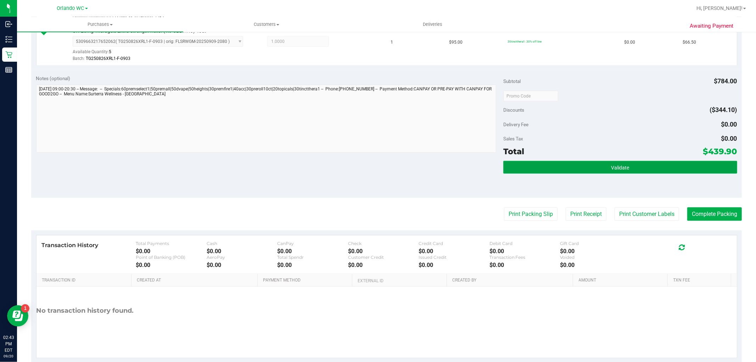
click at [591, 169] on button "Validate" at bounding box center [620, 167] width 234 height 13
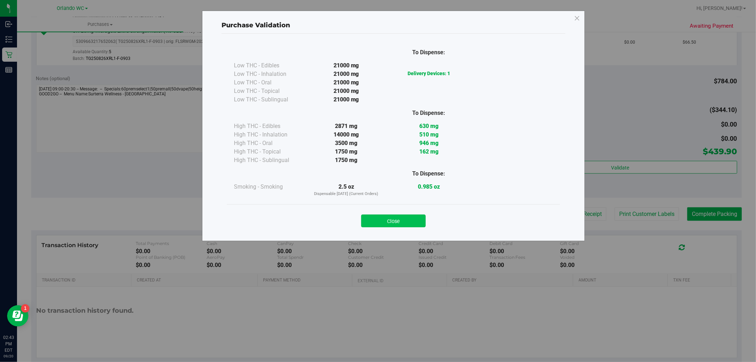
click at [400, 226] on button "Close" at bounding box center [393, 220] width 65 height 13
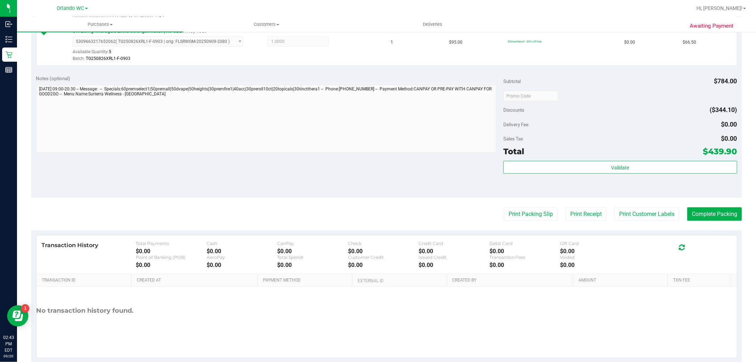
click at [585, 152] on div "Total $439.90" at bounding box center [620, 151] width 234 height 13
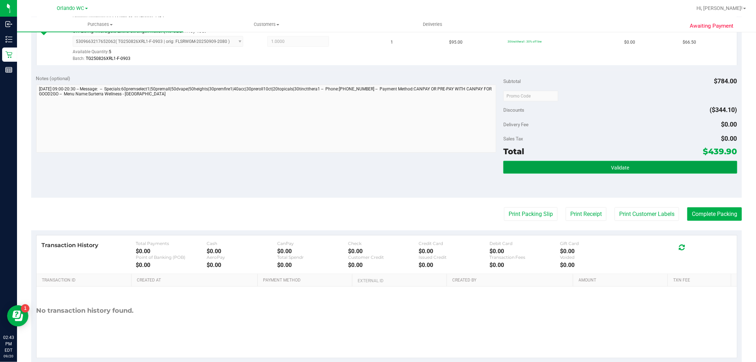
click at [584, 167] on button "Validate" at bounding box center [620, 167] width 234 height 13
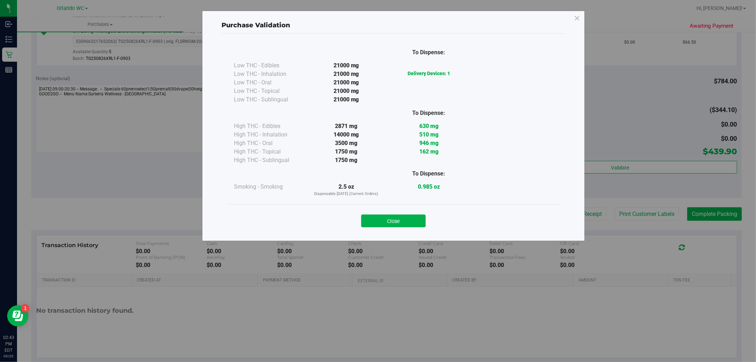
drag, startPoint x: 264, startPoint y: 159, endPoint x: 459, endPoint y: 165, distance: 195.1
click at [459, 165] on div "To Dispense: Low THC - Edibles 21000 mg" at bounding box center [393, 120] width 319 height 154
click at [460, 163] on div at bounding box center [428, 160] width 83 height 9
click at [384, 224] on button "Close" at bounding box center [393, 220] width 65 height 13
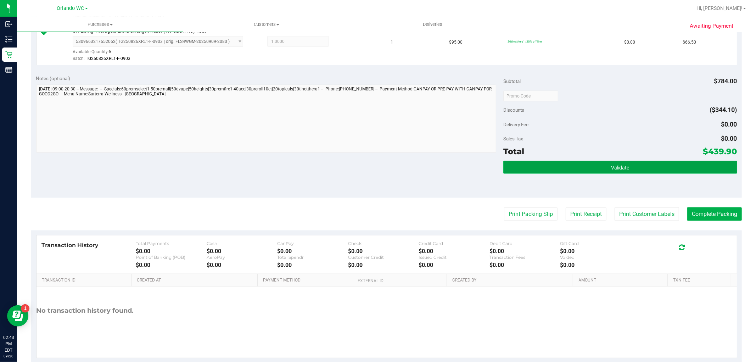
click at [530, 171] on button "Validate" at bounding box center [620, 167] width 234 height 13
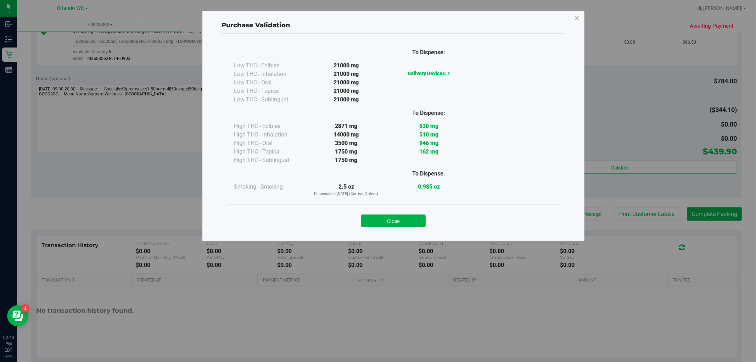
click at [414, 213] on div "Close" at bounding box center [393, 219] width 323 height 18
click at [414, 216] on button "Close" at bounding box center [393, 220] width 65 height 13
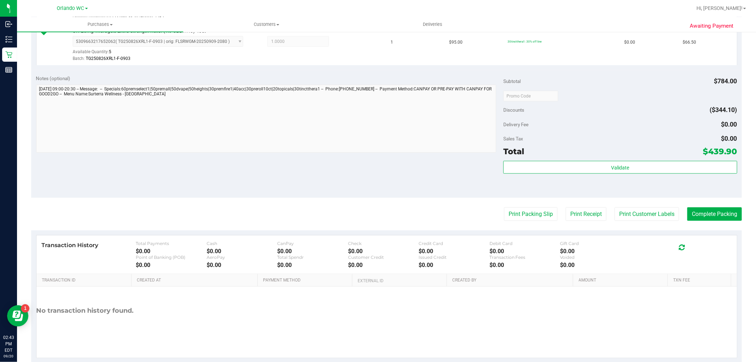
click at [557, 211] on div "Print Packing Slip Print Receipt Print Customer Labels Complete Packing" at bounding box center [386, 213] width 711 height 13
click at [531, 211] on button "Print Packing Slip" at bounding box center [531, 213] width 54 height 13
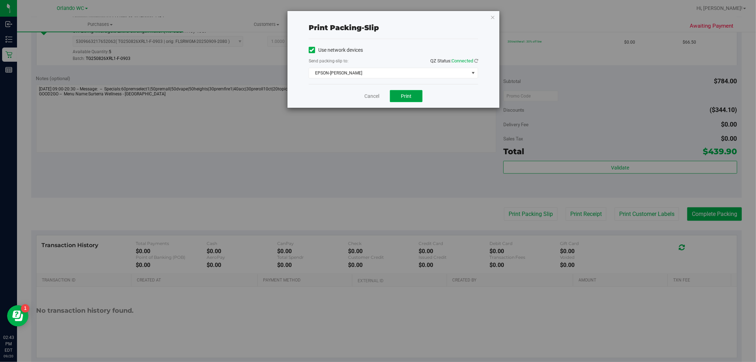
click at [402, 94] on span "Print" at bounding box center [406, 96] width 11 height 6
click at [491, 19] on icon "button" at bounding box center [492, 17] width 5 height 9
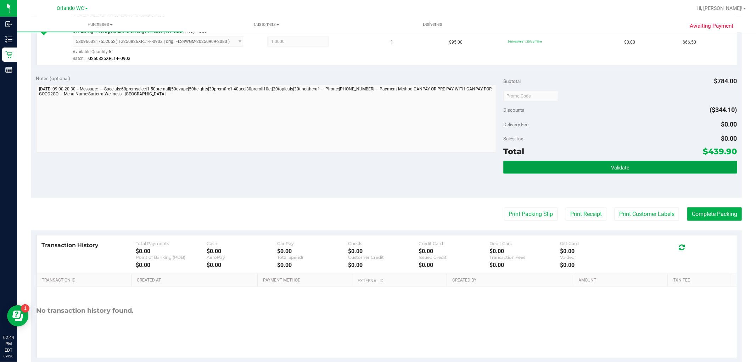
click at [572, 169] on button "Validate" at bounding box center [620, 167] width 234 height 13
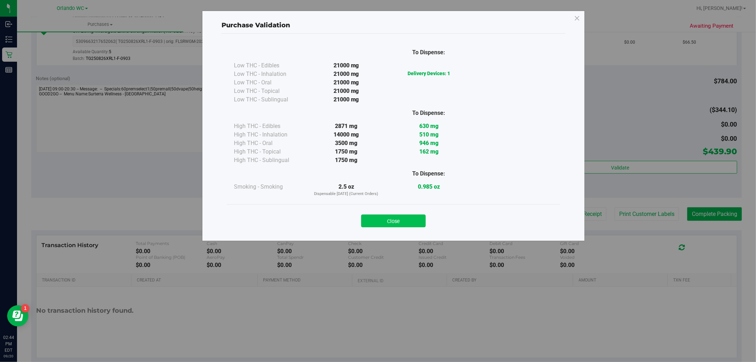
click at [401, 218] on button "Close" at bounding box center [393, 220] width 65 height 13
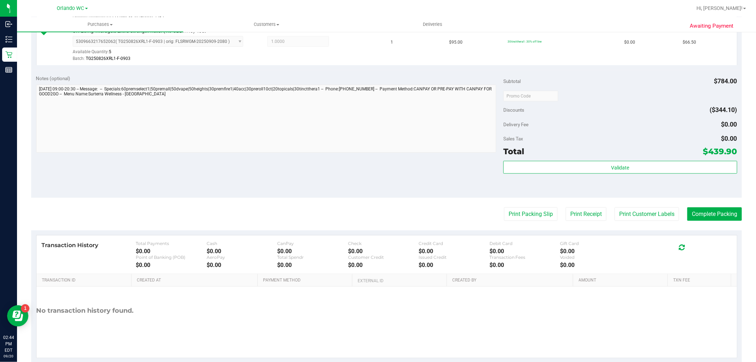
click at [697, 221] on button "Complete Packing" at bounding box center [714, 213] width 55 height 13
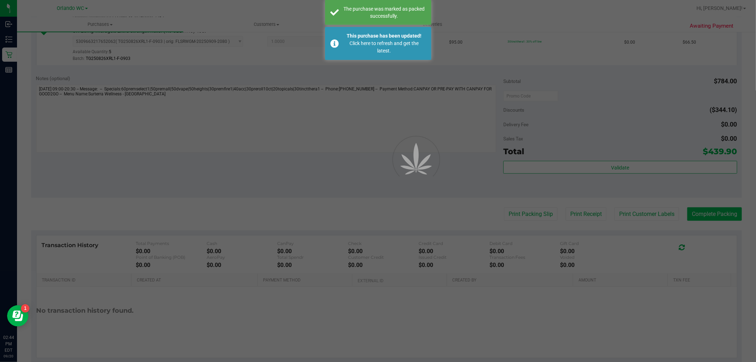
click at [717, 218] on div at bounding box center [378, 181] width 756 height 362
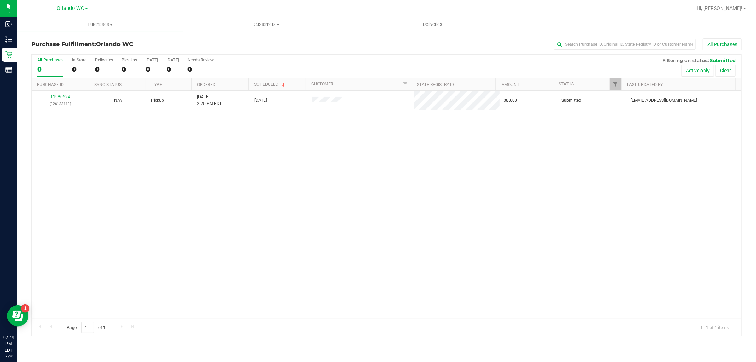
click at [89, 205] on div "11980624 (326133119) N/A Pickup 9/20/2025 2:20 PM EDT 9/20/2025 $80.00 Submitte…" at bounding box center [387, 205] width 710 height 228
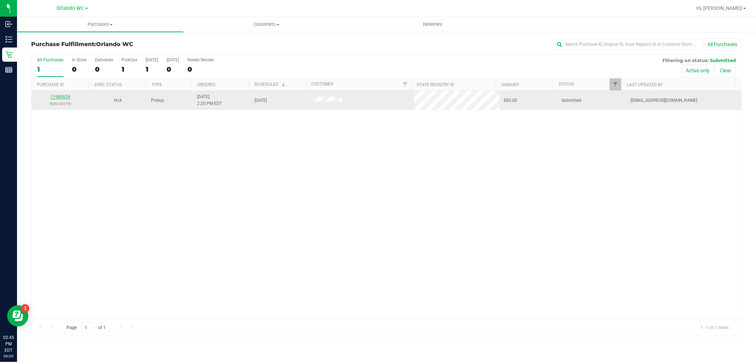
click at [64, 97] on link "11980624" at bounding box center [60, 96] width 20 height 5
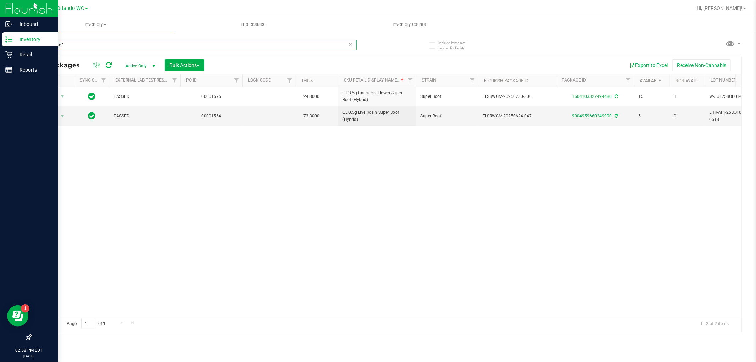
drag, startPoint x: 96, startPoint y: 43, endPoint x: 0, endPoint y: 16, distance: 100.1
click at [0, 17] on div "Inbound Inventory Retail Reports 02:58 PM EDT [DATE] 09/20 Orlando WC Hi, [PERS…" at bounding box center [378, 181] width 756 height 362
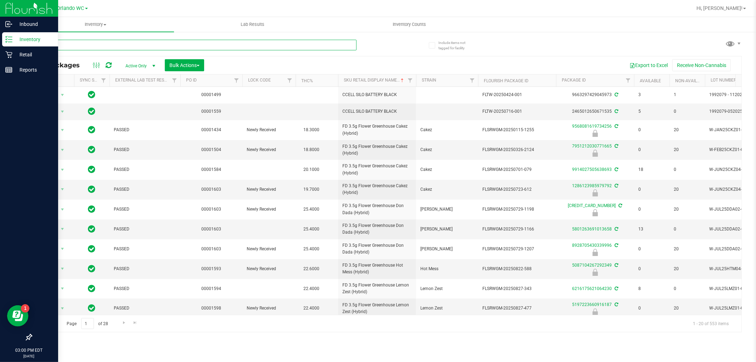
drag, startPoint x: 142, startPoint y: 49, endPoint x: 0, endPoint y: 35, distance: 142.4
click at [0, 35] on div "Inbound Inventory Retail Reports 03:00 PM EDT [DATE] 09/20 Orlando WC Hi, [PERS…" at bounding box center [378, 181] width 756 height 362
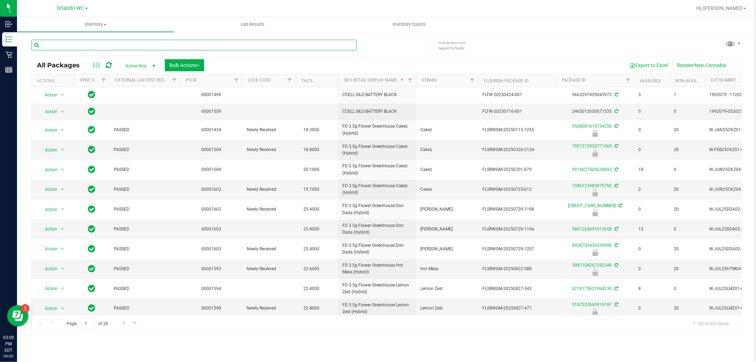
click at [82, 41] on input "text" at bounding box center [193, 45] width 325 height 11
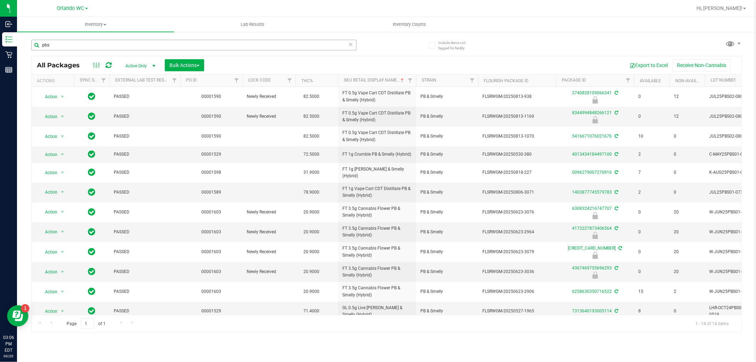
drag, startPoint x: 112, startPoint y: 50, endPoint x: 99, endPoint y: 45, distance: 14.4
click at [104, 47] on div "pbs" at bounding box center [193, 48] width 325 height 16
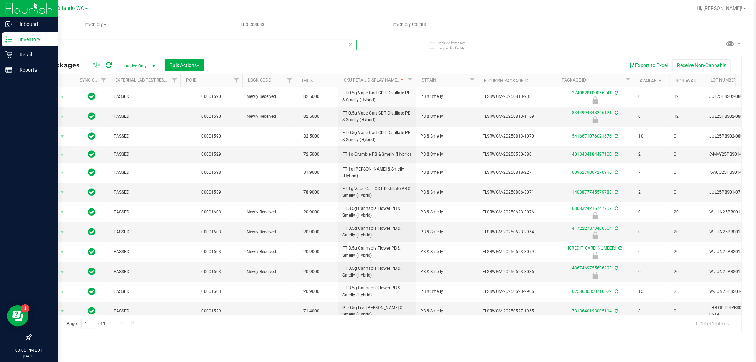
drag, startPoint x: 99, startPoint y: 45, endPoint x: 1, endPoint y: 45, distance: 97.5
click at [1, 45] on div "Inbound Inventory Retail Reports 03:06 PM EDT [DATE] 09/20 Orlando WC Hi, [PERS…" at bounding box center [378, 181] width 756 height 362
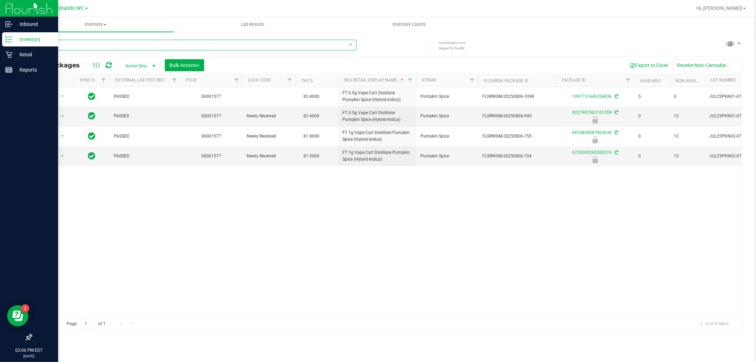
drag, startPoint x: 64, startPoint y: 45, endPoint x: 0, endPoint y: 34, distance: 65.2
click at [0, 34] on div "Inbound Inventory Retail Reports 03:06 PM EDT [DATE] 09/20 Orlando WC Hi, [PERS…" at bounding box center [378, 181] width 756 height 362
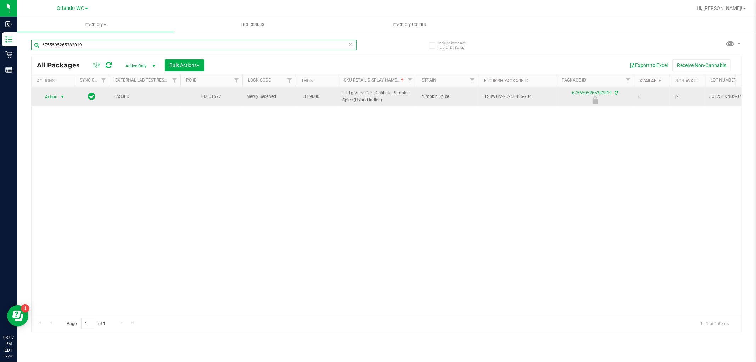
type input "6755595265382019"
click at [60, 99] on span "select" at bounding box center [63, 97] width 6 height 6
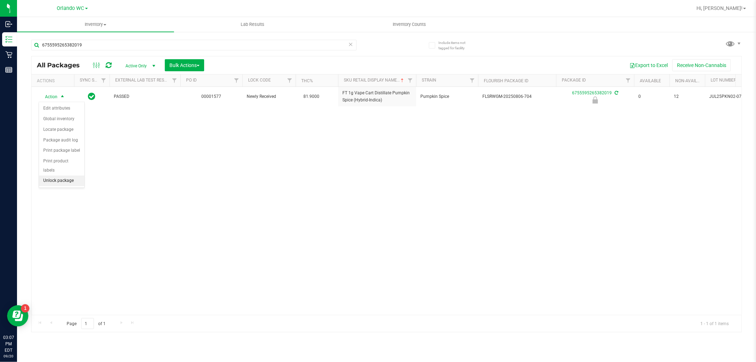
click at [65, 182] on li "Unlock package" at bounding box center [61, 180] width 45 height 11
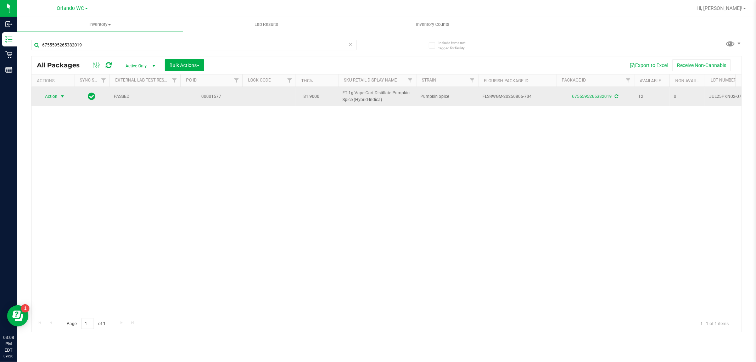
click at [66, 95] on span "select" at bounding box center [62, 96] width 9 height 10
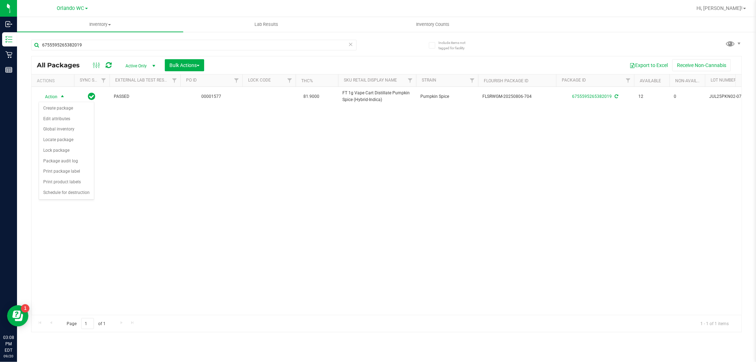
click at [531, 253] on div "Action Action Create package Edit attributes Global inventory Locate package Lo…" at bounding box center [387, 201] width 710 height 228
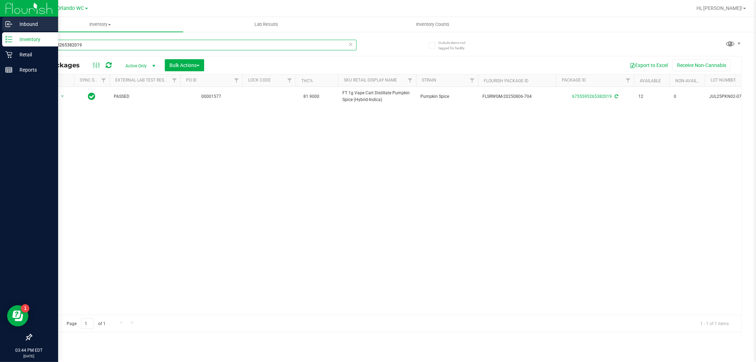
drag, startPoint x: 132, startPoint y: 48, endPoint x: 0, endPoint y: 25, distance: 133.9
click at [0, 25] on div "Inbound Inventory Retail Reports 03:44 PM EDT [DATE] 09/20 Orlando WC Hi, [PERS…" at bounding box center [378, 181] width 756 height 362
type input "sbc"
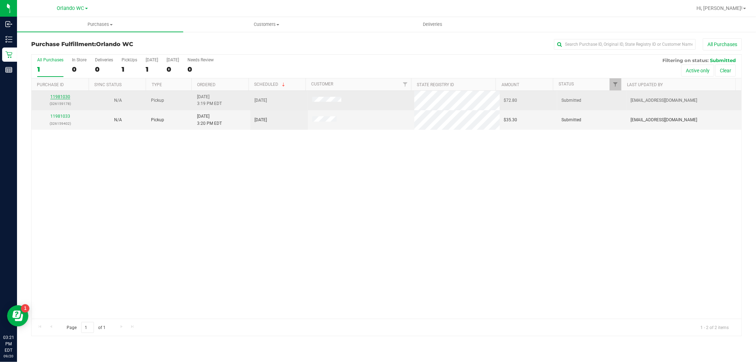
click at [66, 95] on link "11981030" at bounding box center [60, 96] width 20 height 5
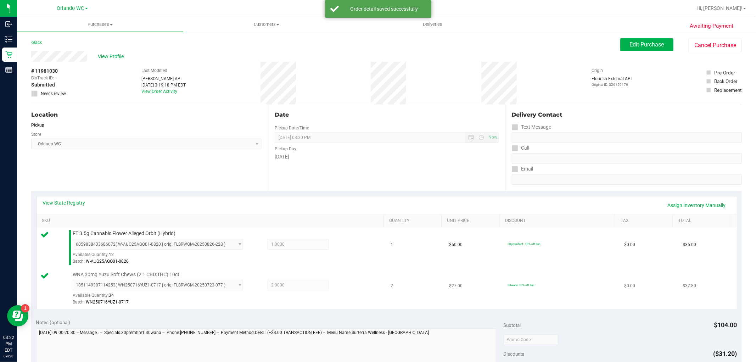
scroll to position [197, 0]
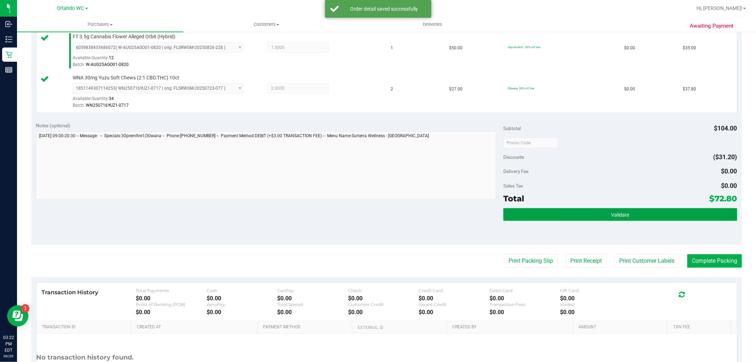
click at [579, 215] on button "Validate" at bounding box center [620, 214] width 234 height 13
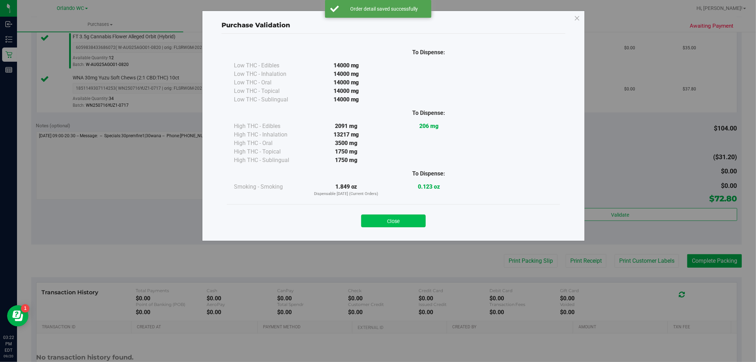
click at [413, 225] on button "Close" at bounding box center [393, 220] width 65 height 13
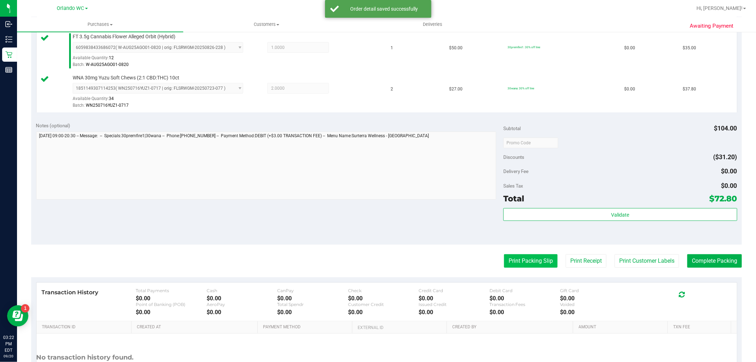
click at [523, 266] on button "Print Packing Slip" at bounding box center [531, 260] width 54 height 13
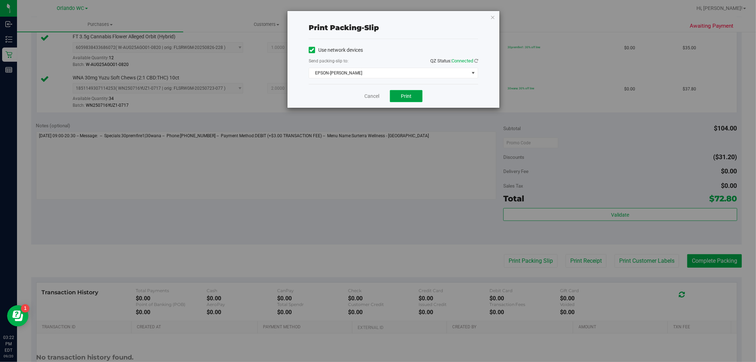
click at [398, 94] on button "Print" at bounding box center [406, 96] width 33 height 12
click at [491, 18] on icon "button" at bounding box center [492, 17] width 5 height 9
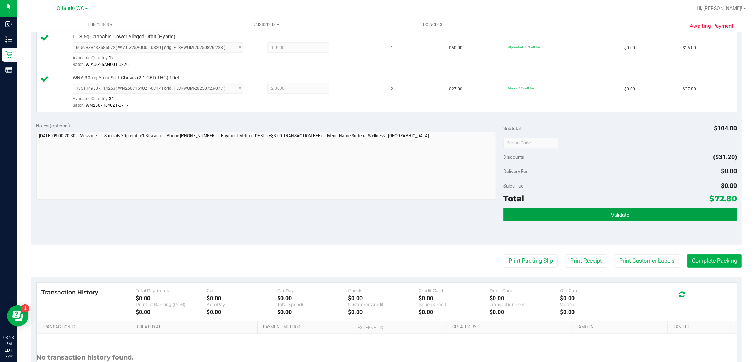
click at [533, 210] on button "Validate" at bounding box center [620, 214] width 234 height 13
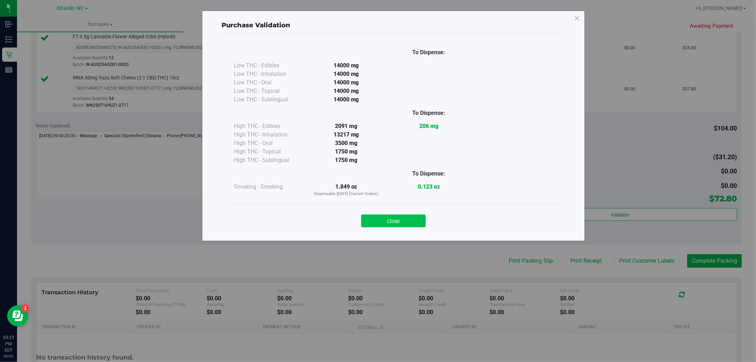
click at [369, 219] on button "Close" at bounding box center [393, 220] width 65 height 13
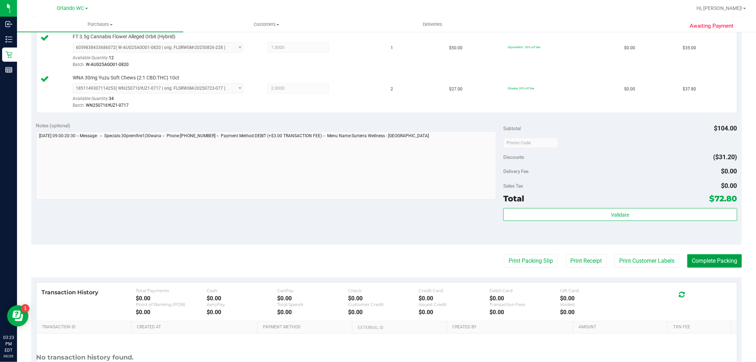
click at [715, 256] on button "Complete Packing" at bounding box center [714, 260] width 55 height 13
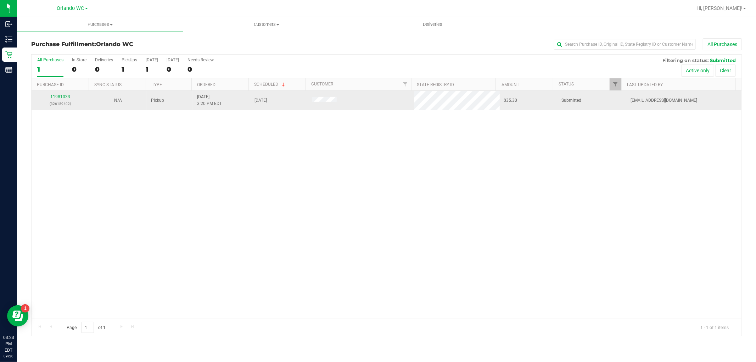
click at [62, 94] on div "11981033 (326159402)" at bounding box center [60, 100] width 49 height 13
click at [65, 96] on link "11981033" at bounding box center [60, 96] width 20 height 5
click at [62, 96] on link "11981033" at bounding box center [60, 96] width 20 height 5
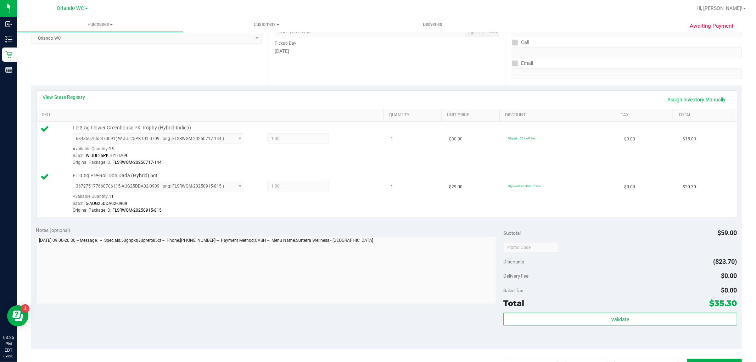
scroll to position [197, 0]
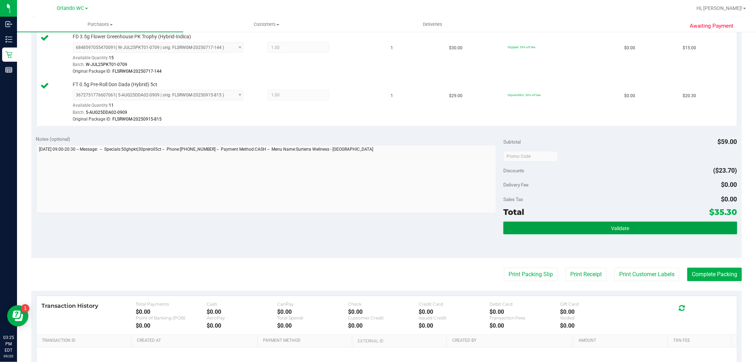
click at [556, 232] on button "Validate" at bounding box center [620, 228] width 234 height 13
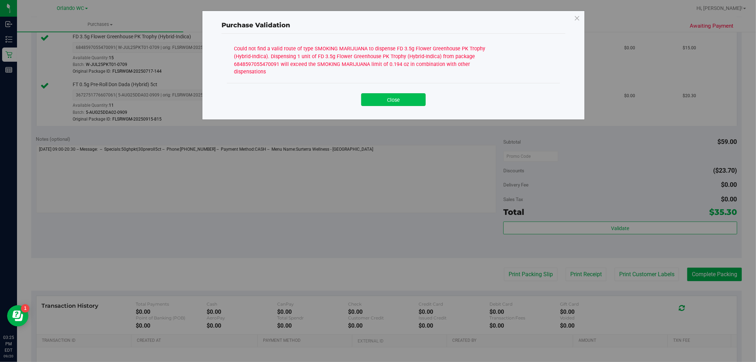
click at [397, 93] on button "Close" at bounding box center [393, 99] width 65 height 13
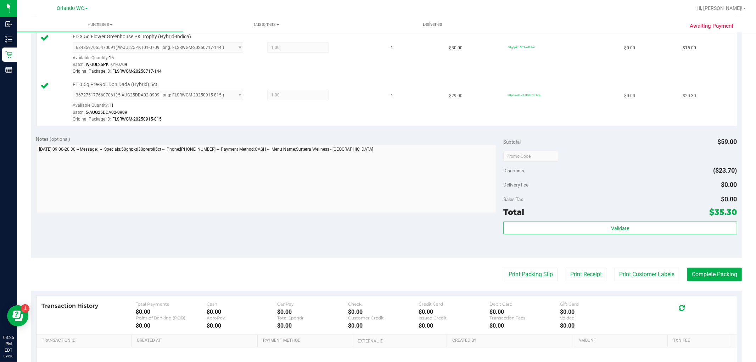
scroll to position [0, 0]
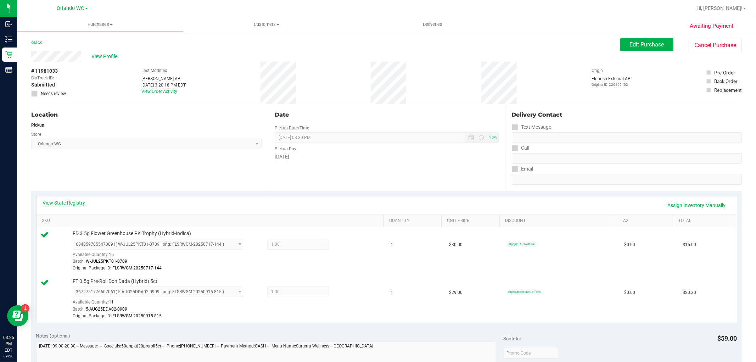
click at [73, 203] on link "View State Registry" at bounding box center [64, 202] width 43 height 7
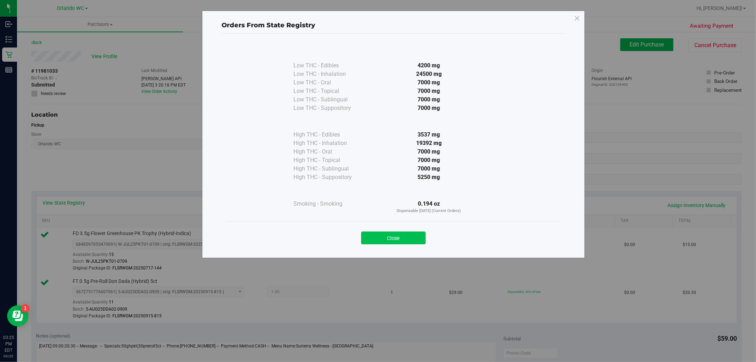
click at [382, 236] on button "Close" at bounding box center [393, 237] width 65 height 13
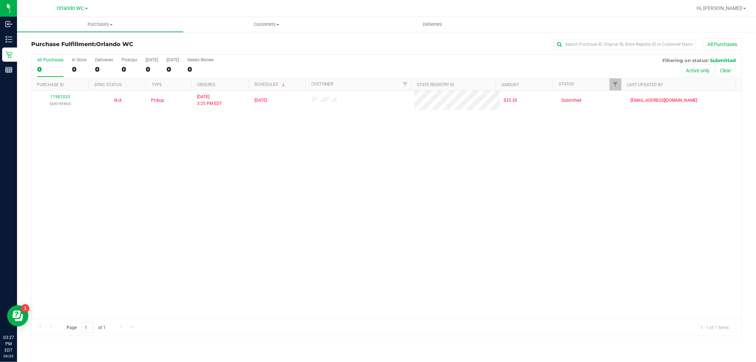
click at [238, 238] on div "11981033 (326159402) N/A Pickup 9/20/2025 3:25 PM EDT 9/20/2025 $35.30 Submitte…" at bounding box center [387, 205] width 710 height 228
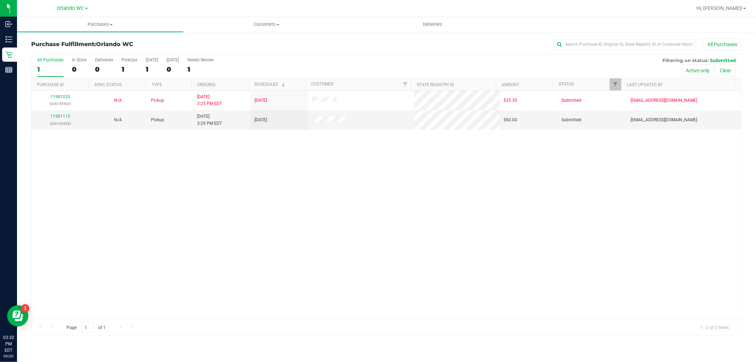
click at [130, 236] on div "11981033 (326159402) N/A Pickup 9/20/2025 3:25 PM EDT 9/20/2025 $35.30 Submitte…" at bounding box center [387, 205] width 710 height 228
click at [63, 119] on link "11981115" at bounding box center [60, 116] width 20 height 5
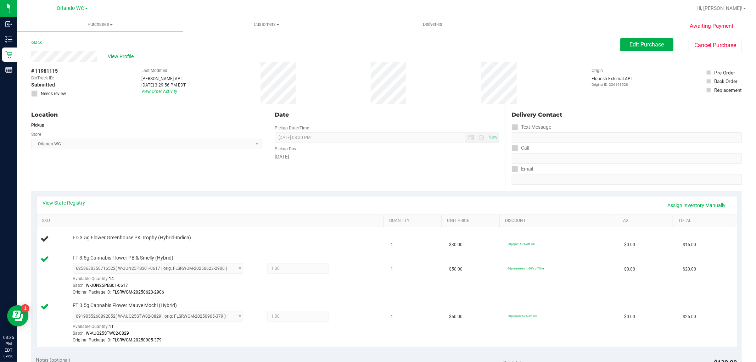
click at [79, 211] on div "View State Registry Assign Inventory Manually" at bounding box center [387, 205] width 688 height 12
click at [79, 204] on link "View State Registry" at bounding box center [64, 202] width 43 height 7
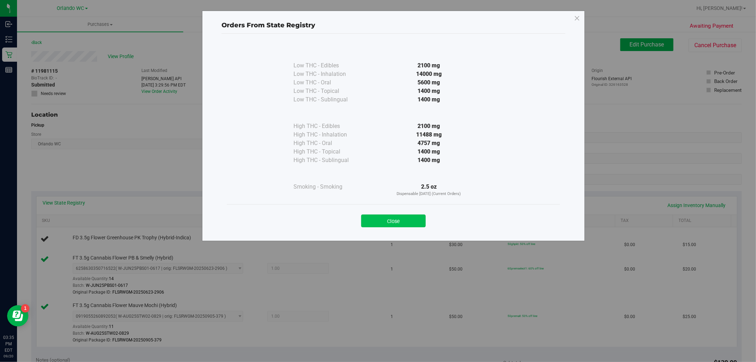
click at [411, 227] on button "Close" at bounding box center [393, 220] width 65 height 13
